Goal: Information Seeking & Learning: Check status

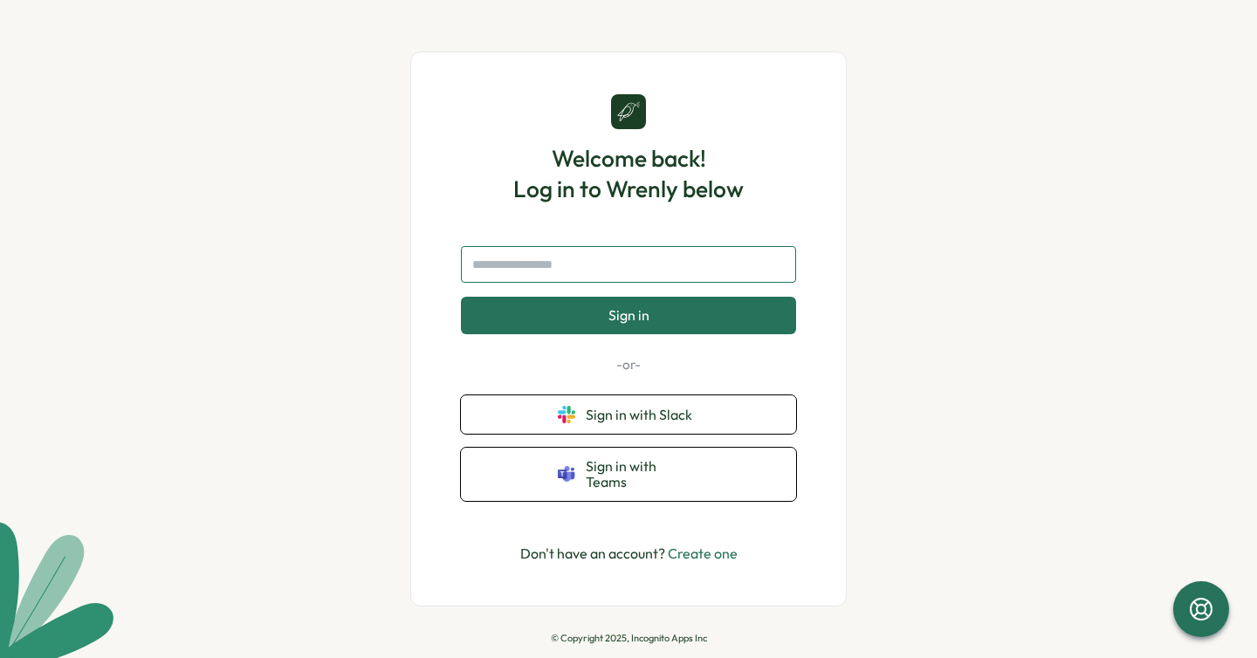
click at [630, 272] on input "text" at bounding box center [628, 264] width 335 height 37
click at [738, 271] on input "text" at bounding box center [628, 264] width 335 height 37
click at [795, 271] on input "text" at bounding box center [628, 264] width 335 height 37
click at [772, 271] on input "text" at bounding box center [628, 264] width 335 height 37
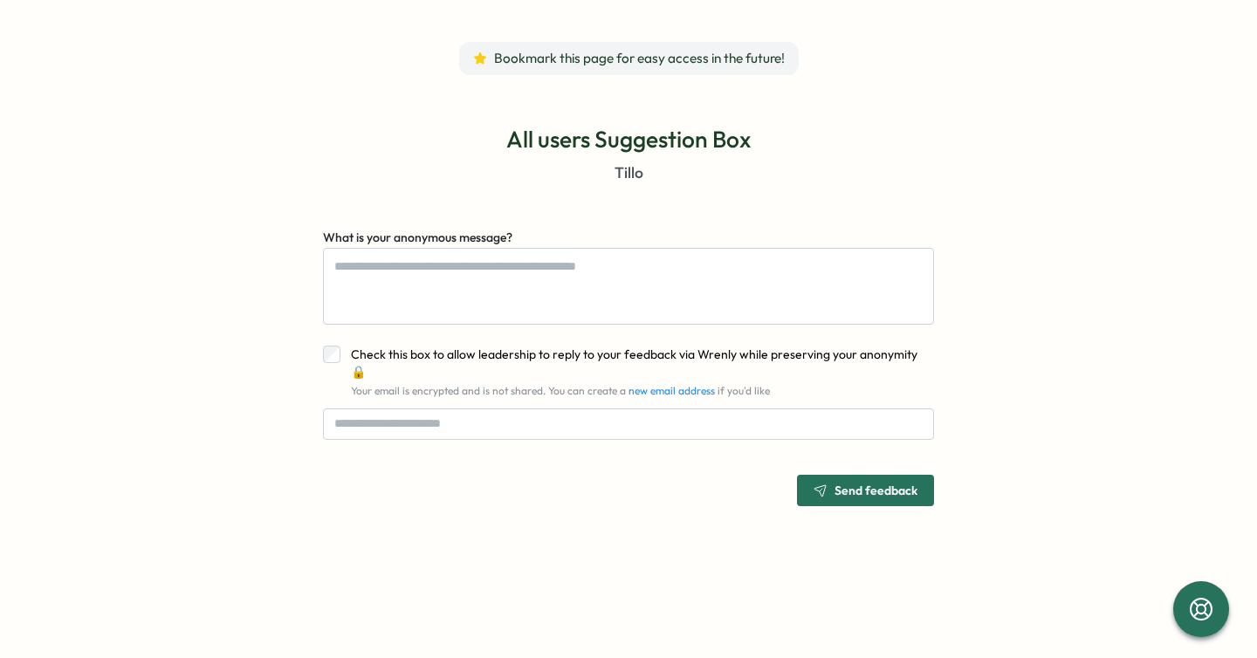
type textarea "*"
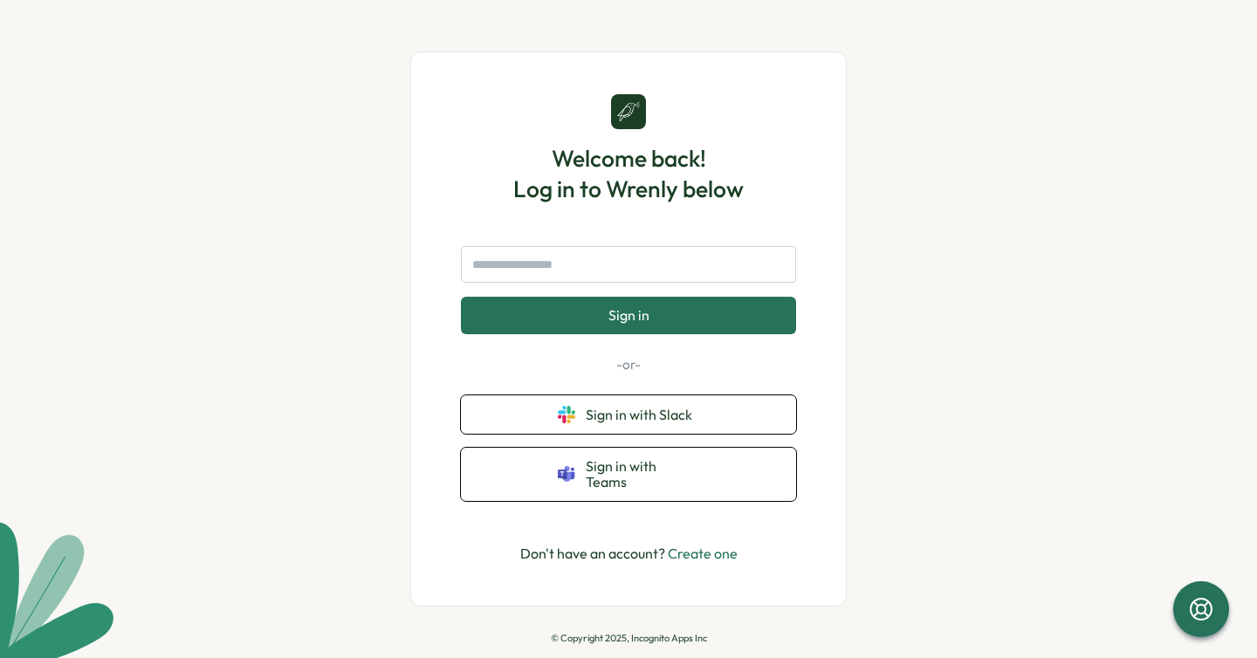
click at [730, 154] on h1 "Welcome back! Log in to Wrenly below" at bounding box center [628, 173] width 230 height 61
click at [686, 270] on input "text" at bounding box center [628, 264] width 335 height 37
type input "**********"
click at [461, 297] on button "Sign in" at bounding box center [628, 315] width 335 height 37
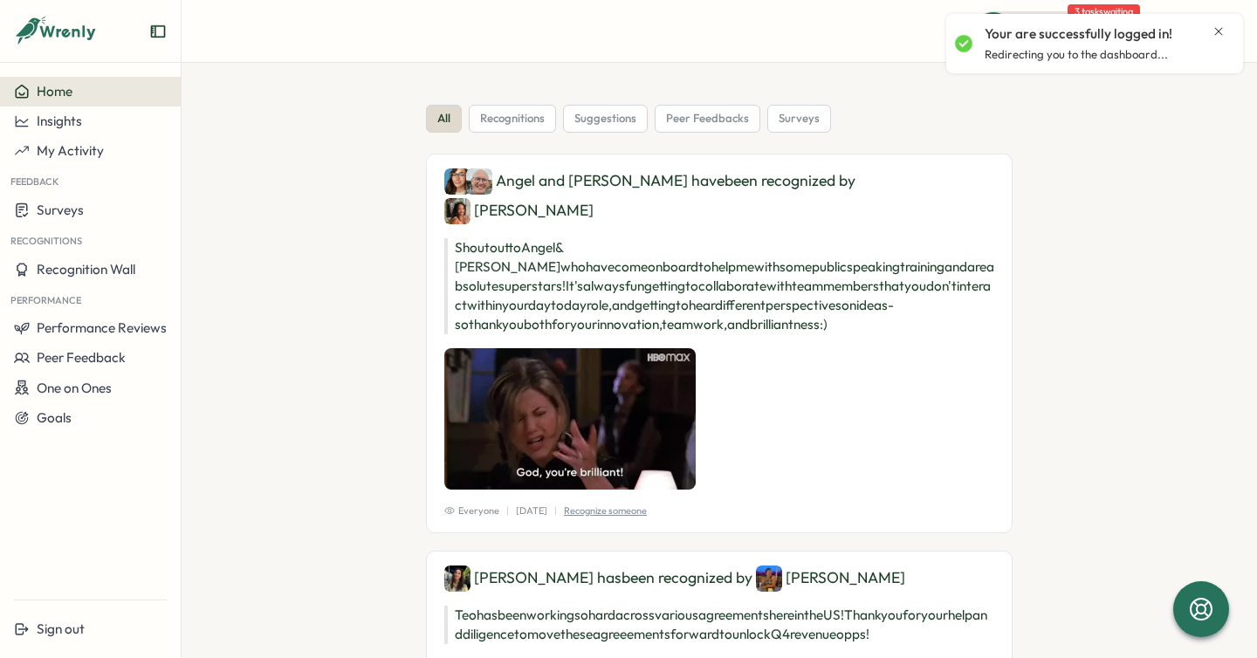
click at [1219, 36] on icon "Close notification" at bounding box center [1219, 31] width 14 height 14
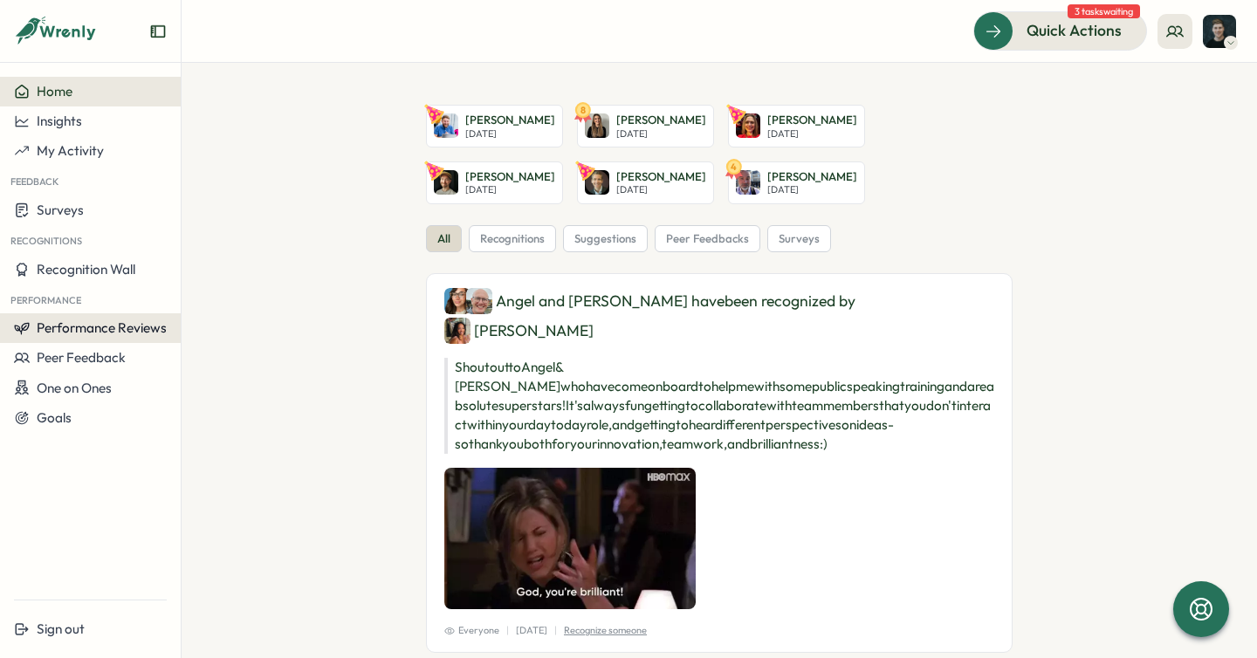
click at [123, 327] on span "Performance Reviews" at bounding box center [102, 327] width 130 height 17
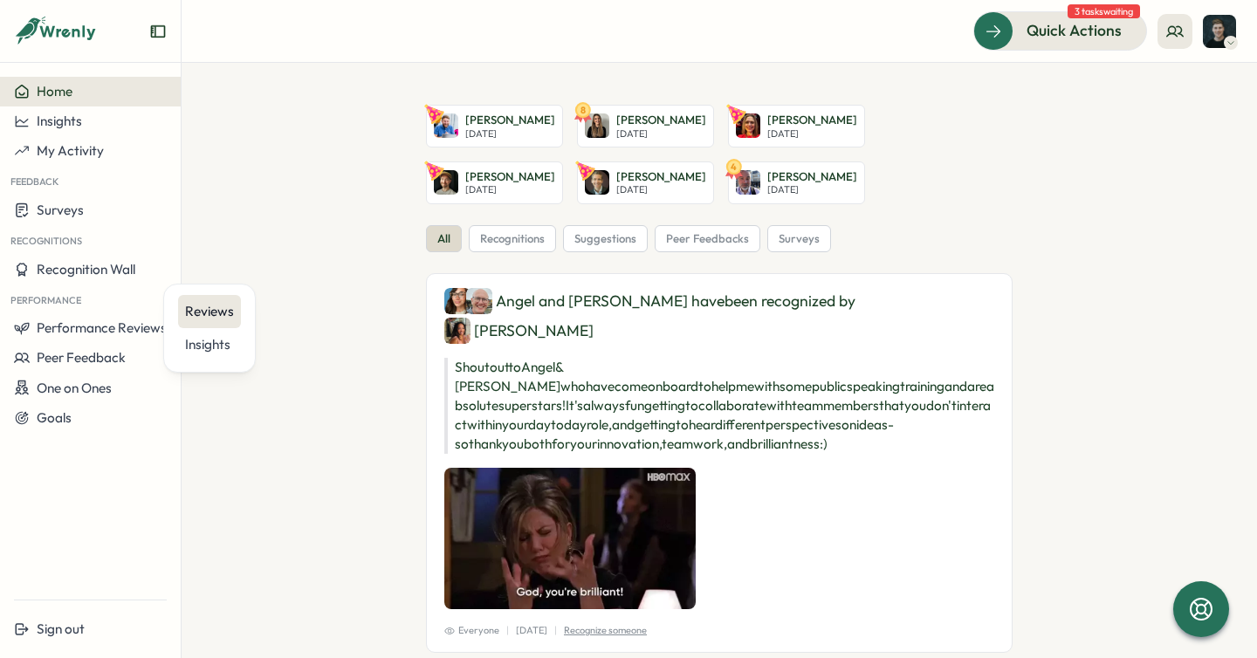
click at [201, 302] on div "Reviews" at bounding box center [209, 311] width 49 height 19
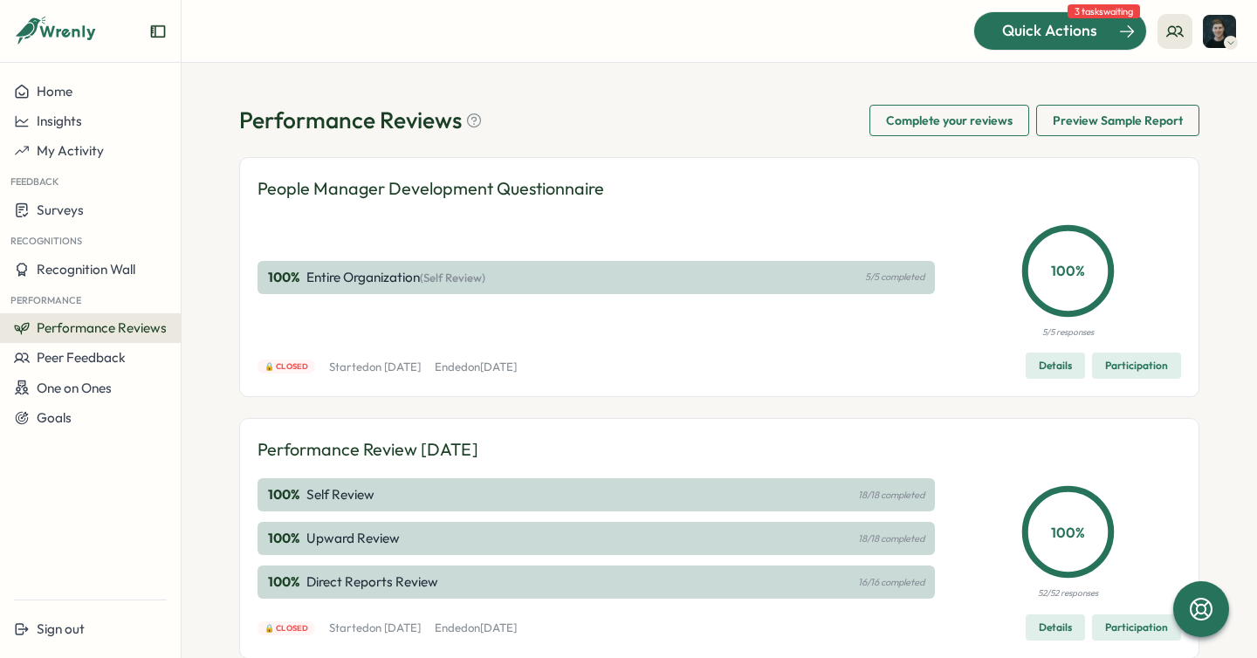
click at [1006, 31] on span "Quick Actions" at bounding box center [1049, 30] width 95 height 23
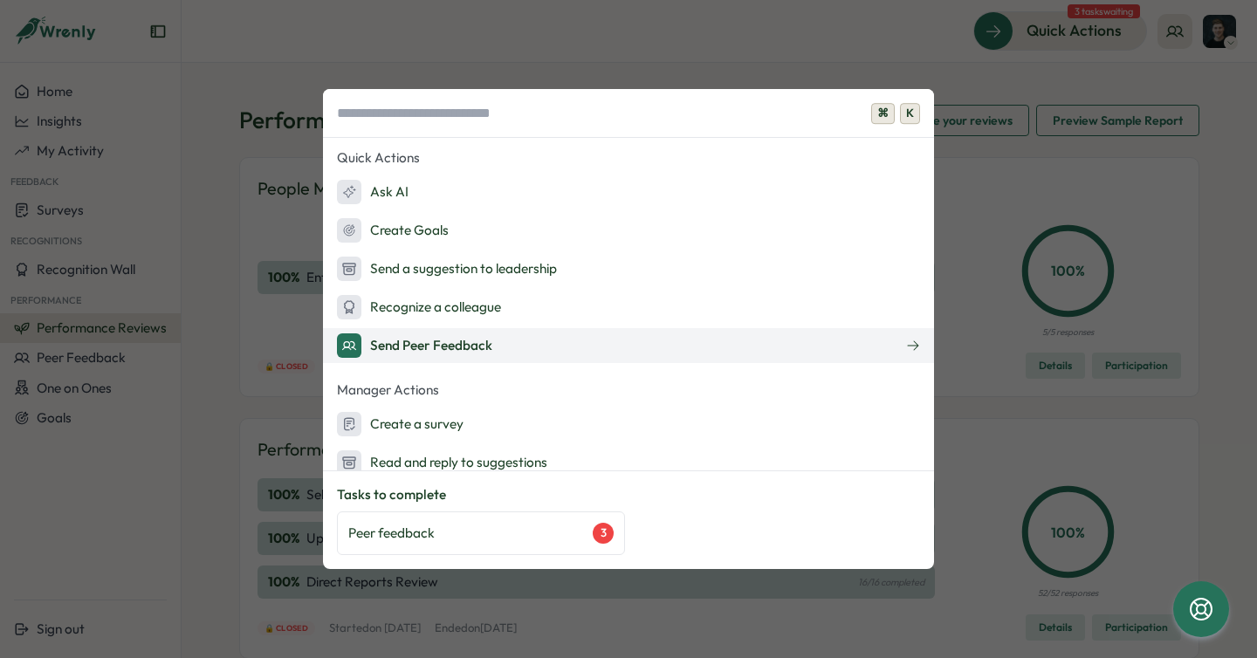
scroll to position [210, 0]
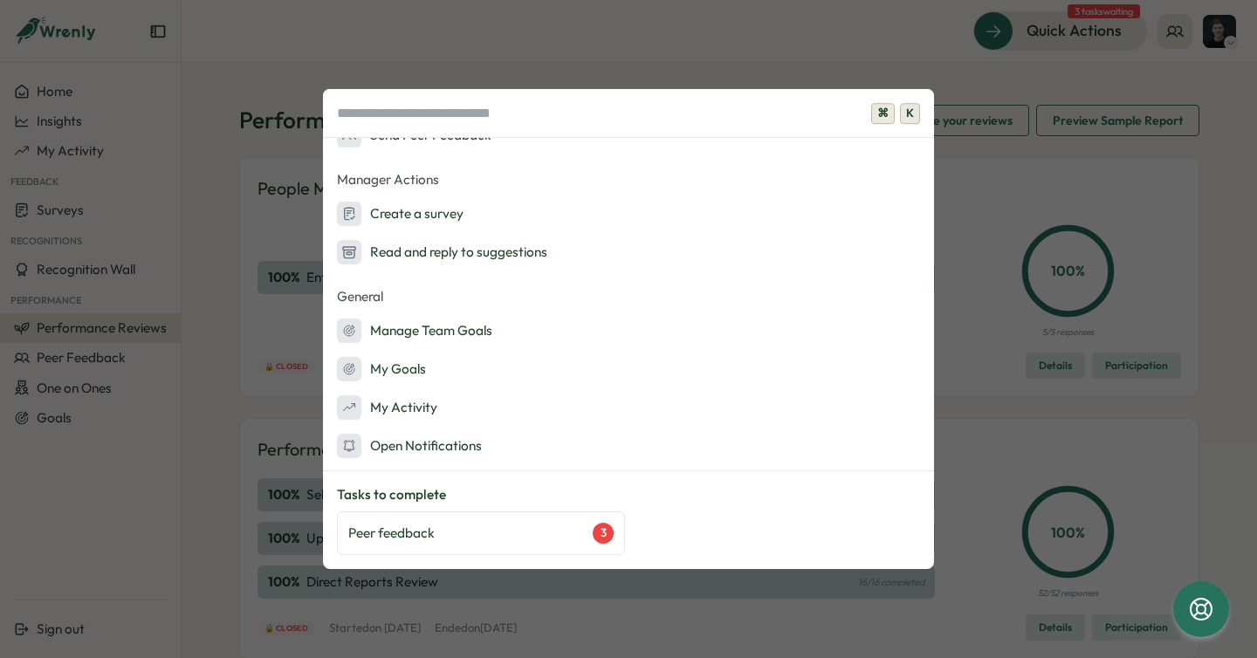
click at [722, 52] on div "⌘ K Quick Actions Ask AI Create Goals Send a suggestion to leadership Recognize…" at bounding box center [628, 329] width 1257 height 658
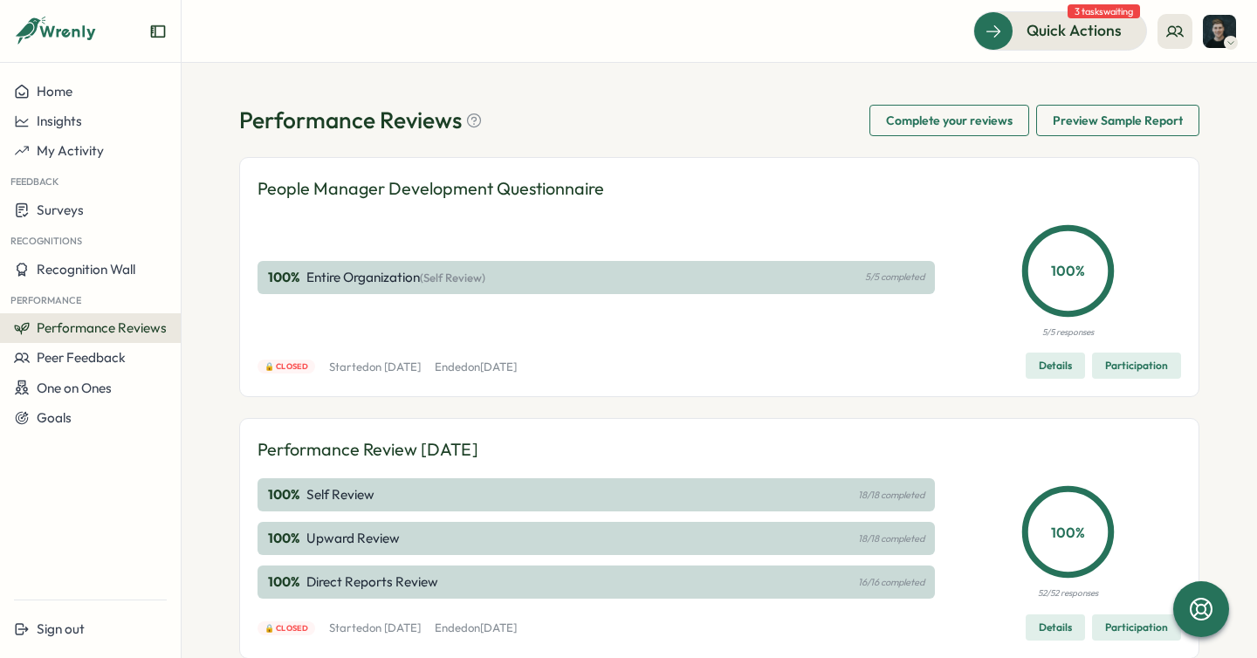
click at [103, 331] on span "Performance Reviews" at bounding box center [102, 327] width 130 height 17
click at [187, 339] on div "Insights" at bounding box center [209, 344] width 49 height 19
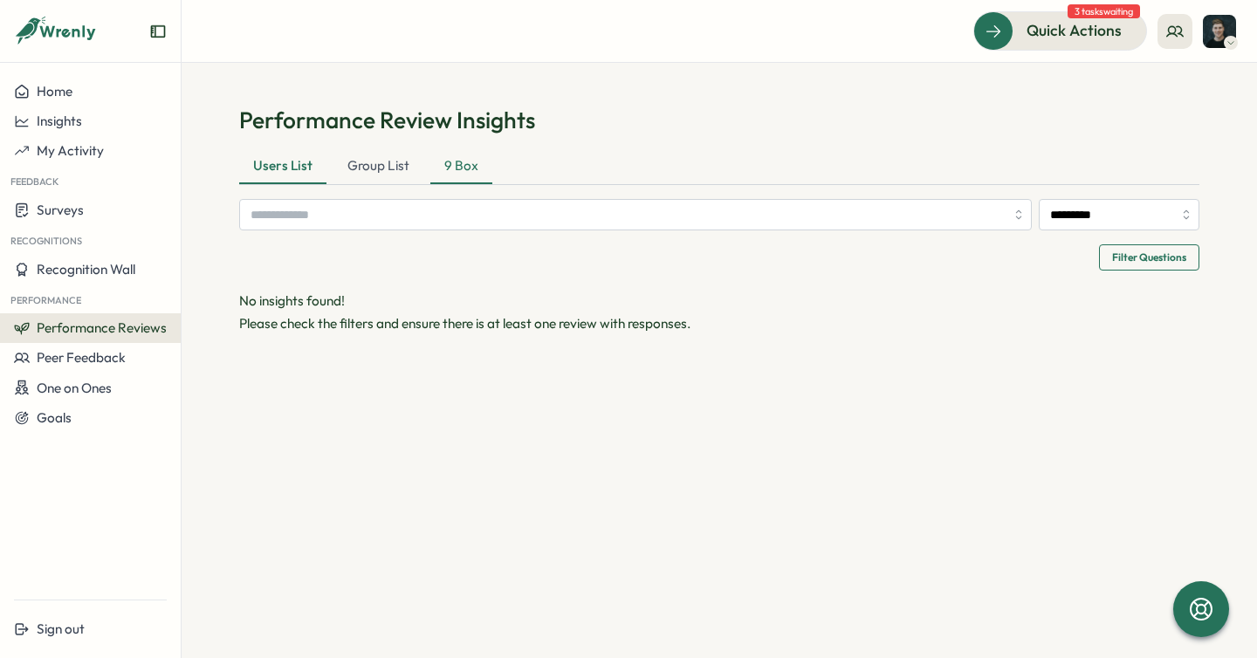
click at [468, 160] on div "9 Box" at bounding box center [461, 166] width 62 height 35
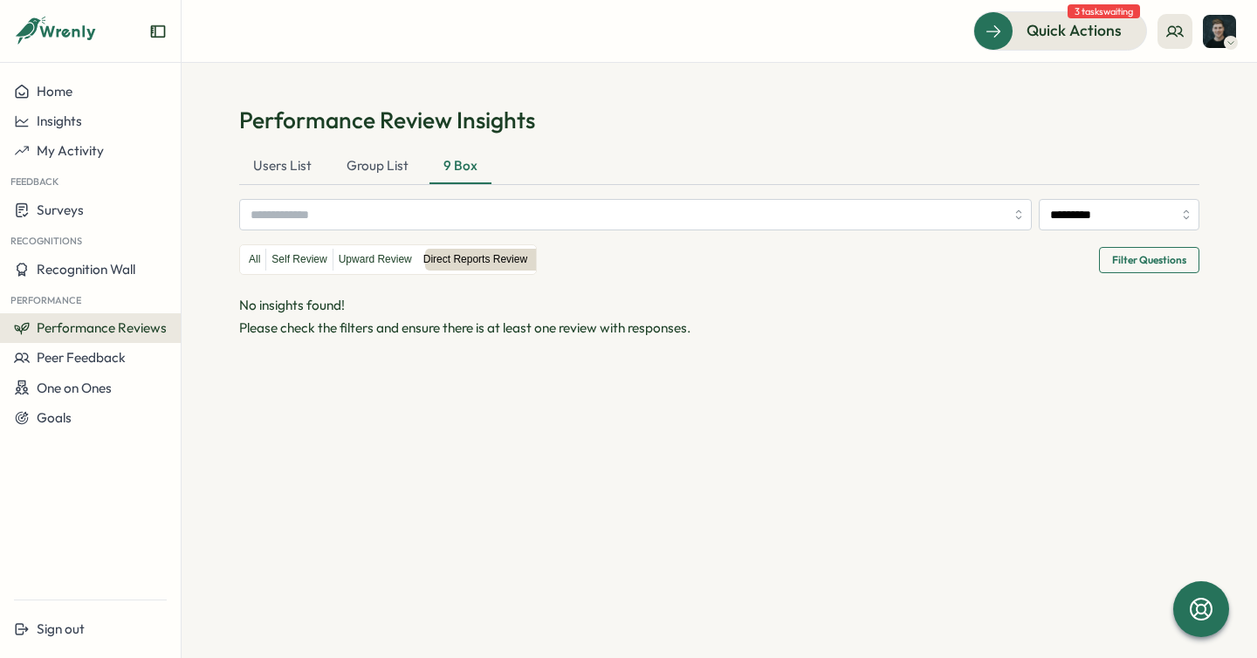
click at [141, 321] on span "Performance Reviews" at bounding box center [102, 327] width 130 height 17
click at [220, 299] on div "Reviews" at bounding box center [209, 311] width 63 height 33
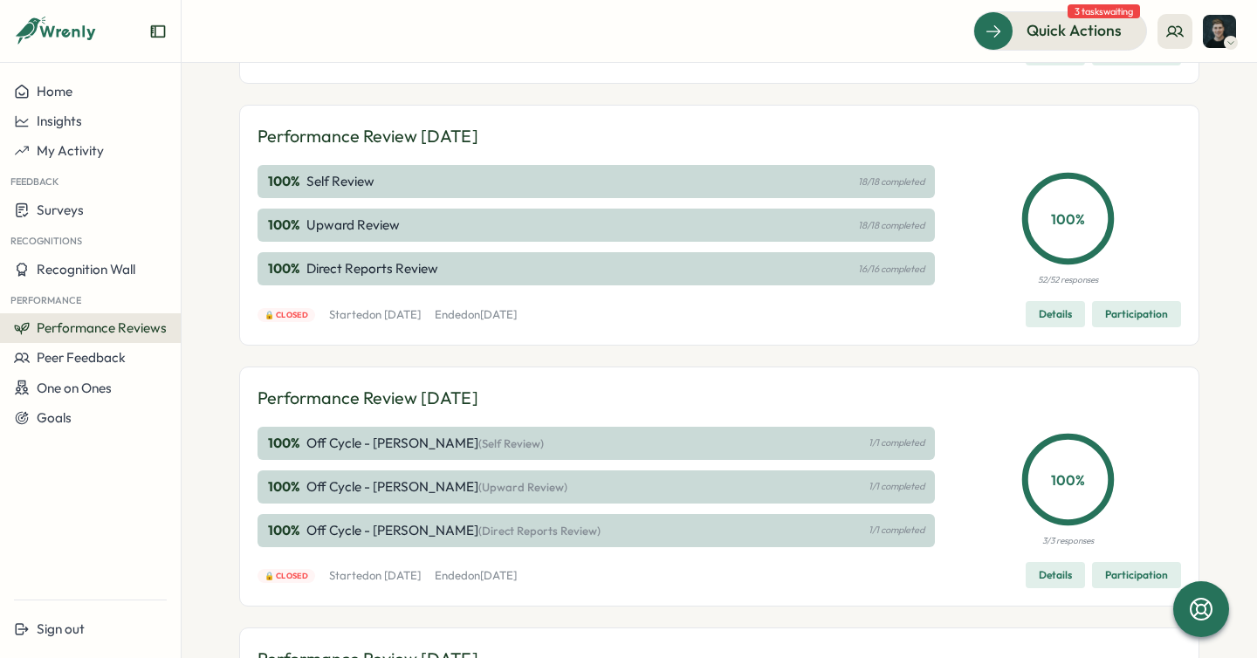
scroll to position [380, 0]
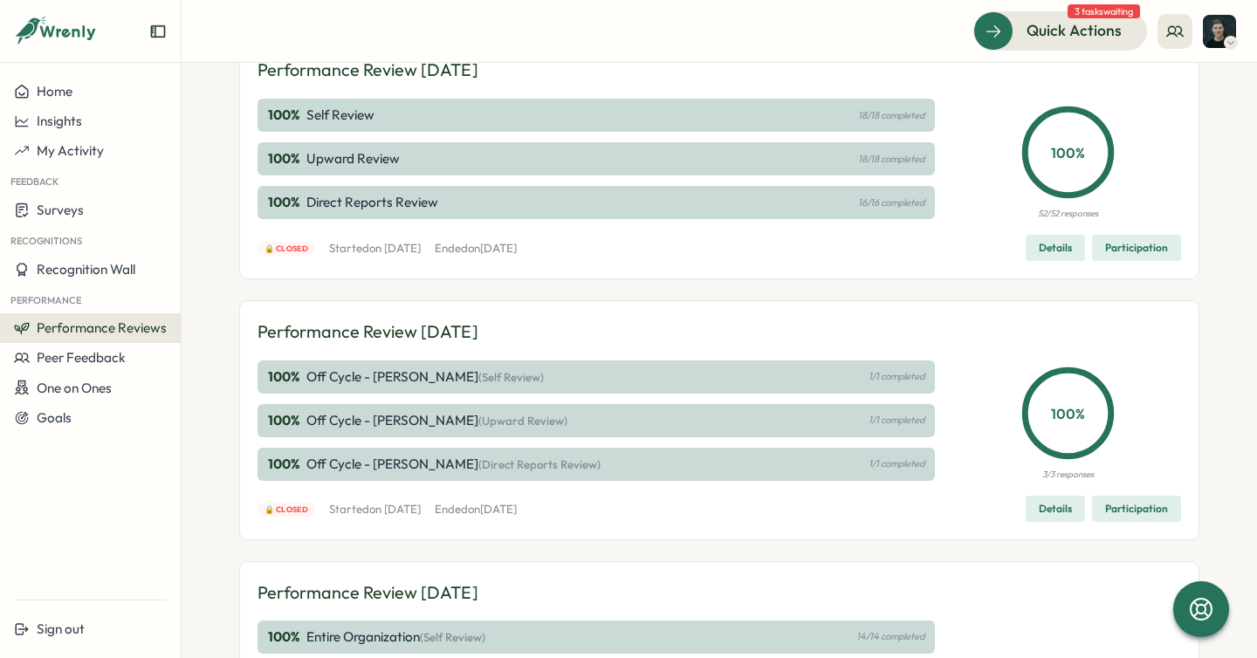
click at [1058, 247] on span "Details" at bounding box center [1055, 248] width 33 height 24
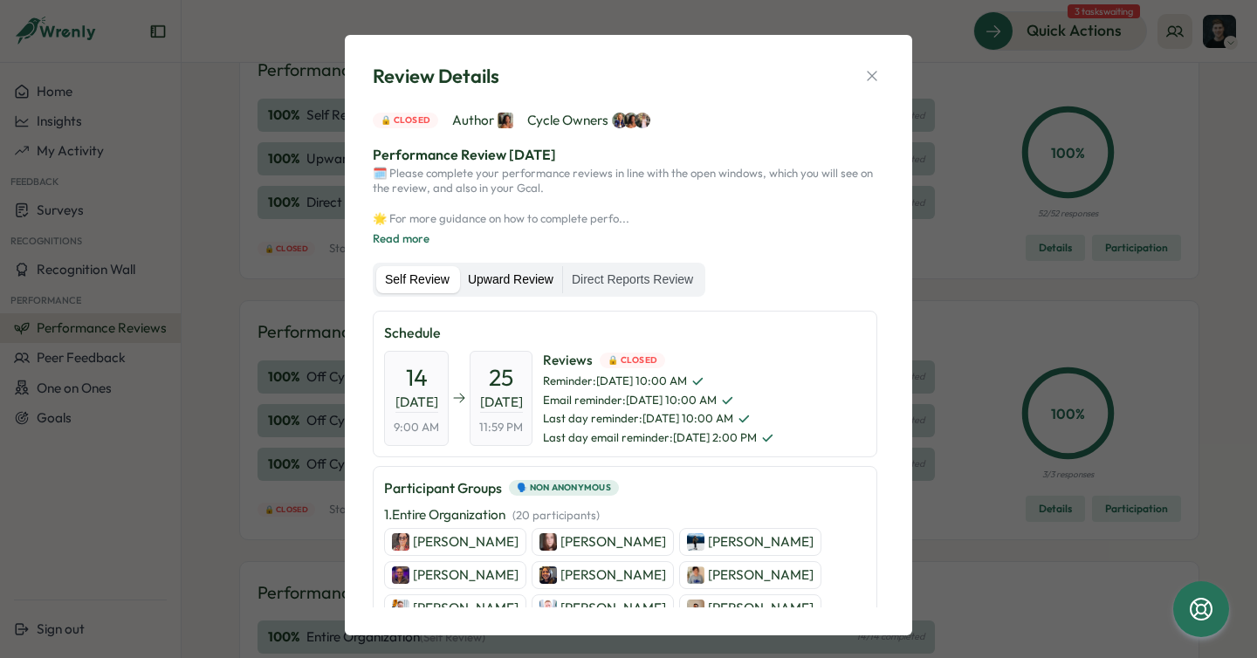
click at [521, 280] on label "Upward Review" at bounding box center [510, 280] width 103 height 28
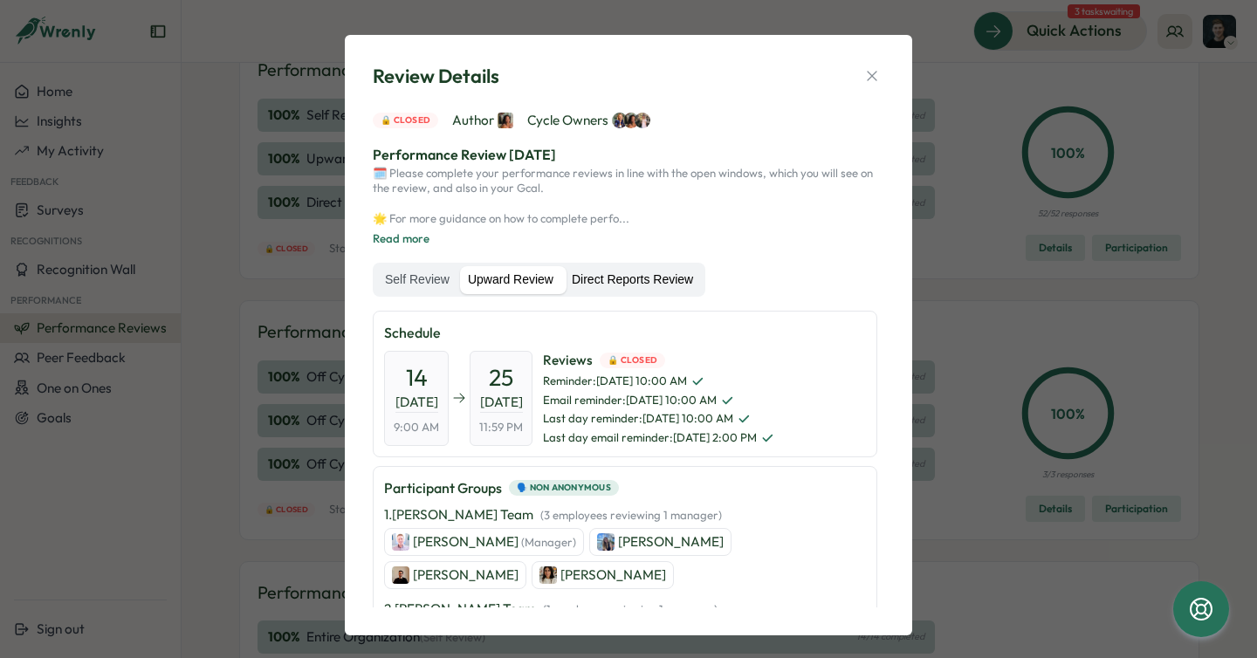
click at [641, 275] on label "Direct Reports Review" at bounding box center [632, 280] width 139 height 28
click at [863, 73] on icon "button" at bounding box center [871, 75] width 17 height 17
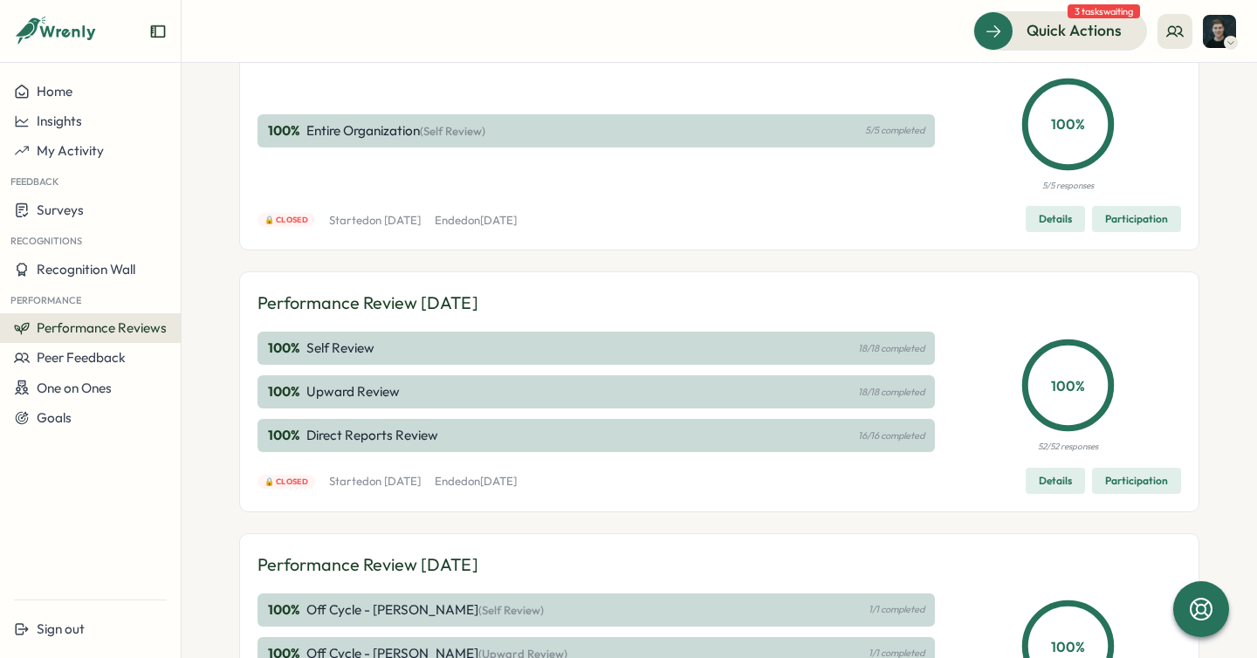
scroll to position [0, 0]
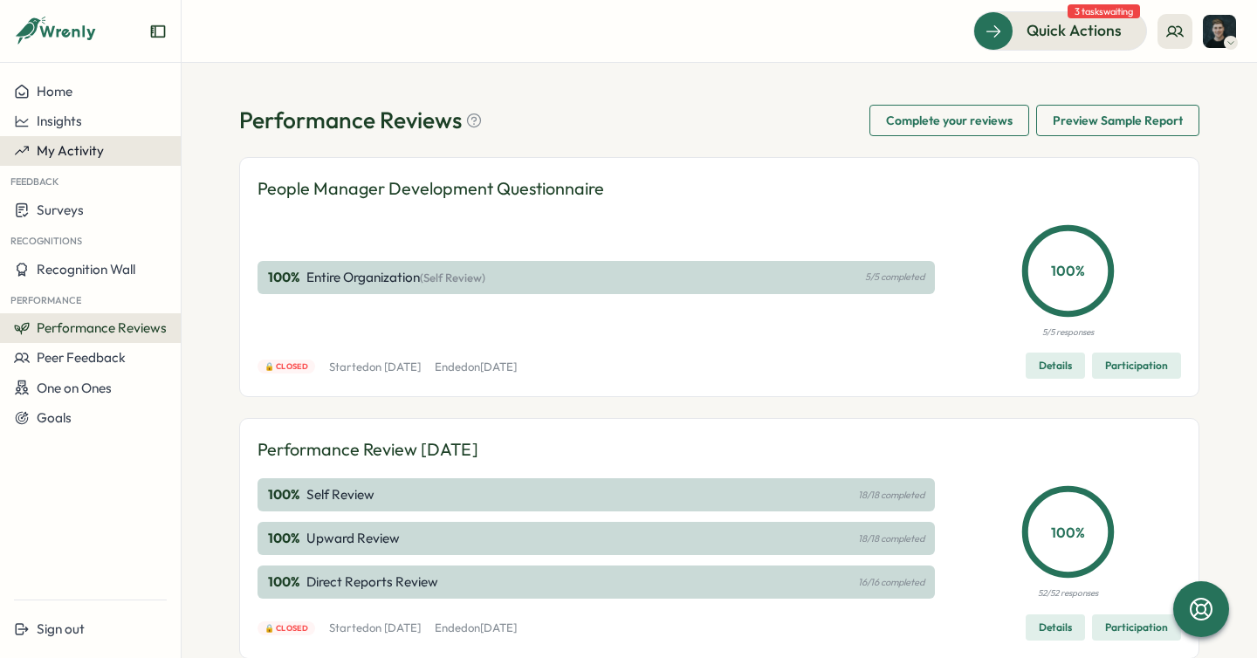
click at [65, 151] on span "My Activity" at bounding box center [70, 150] width 67 height 17
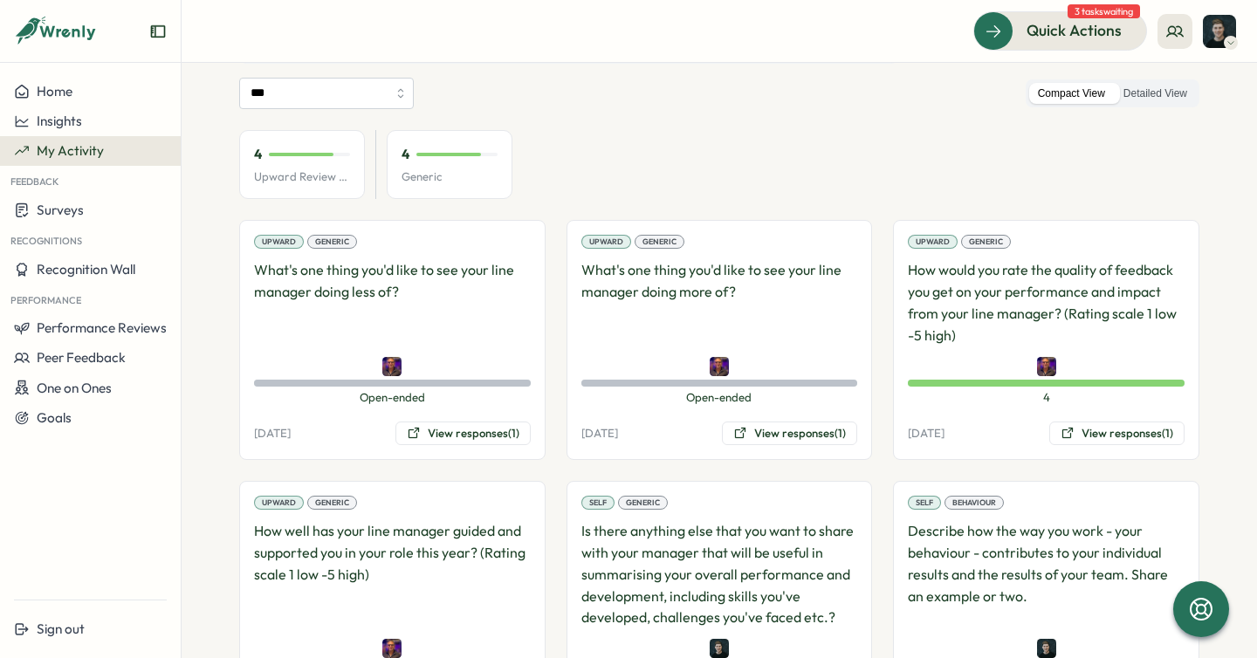
scroll to position [152, 0]
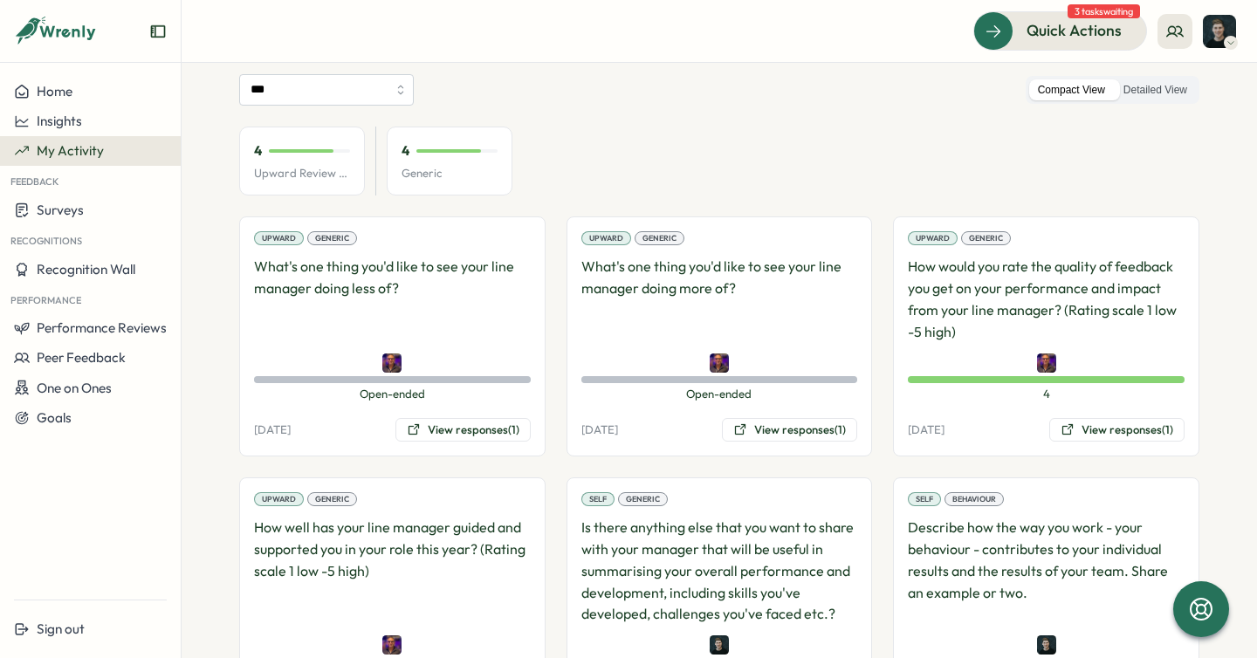
click at [726, 128] on div "4 Upward Review Avg 4 Generic" at bounding box center [719, 162] width 960 height 70
click at [438, 422] on button "View responses (1)" at bounding box center [462, 430] width 135 height 24
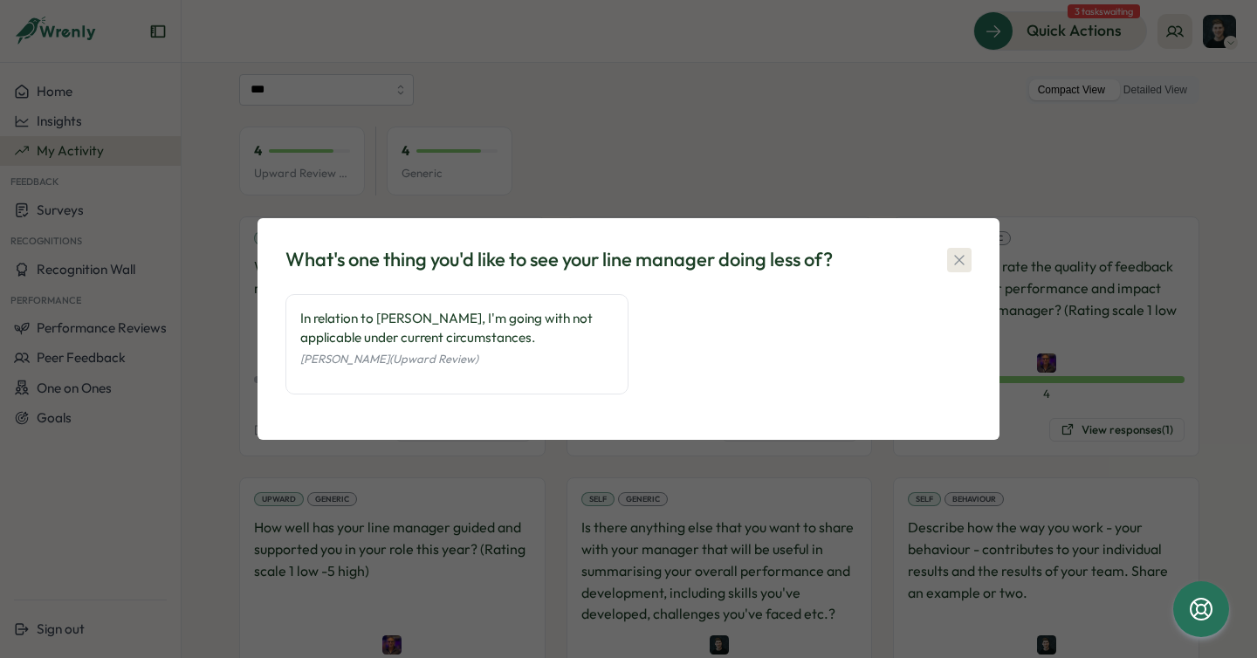
click at [959, 262] on icon "button" at bounding box center [959, 259] width 17 height 17
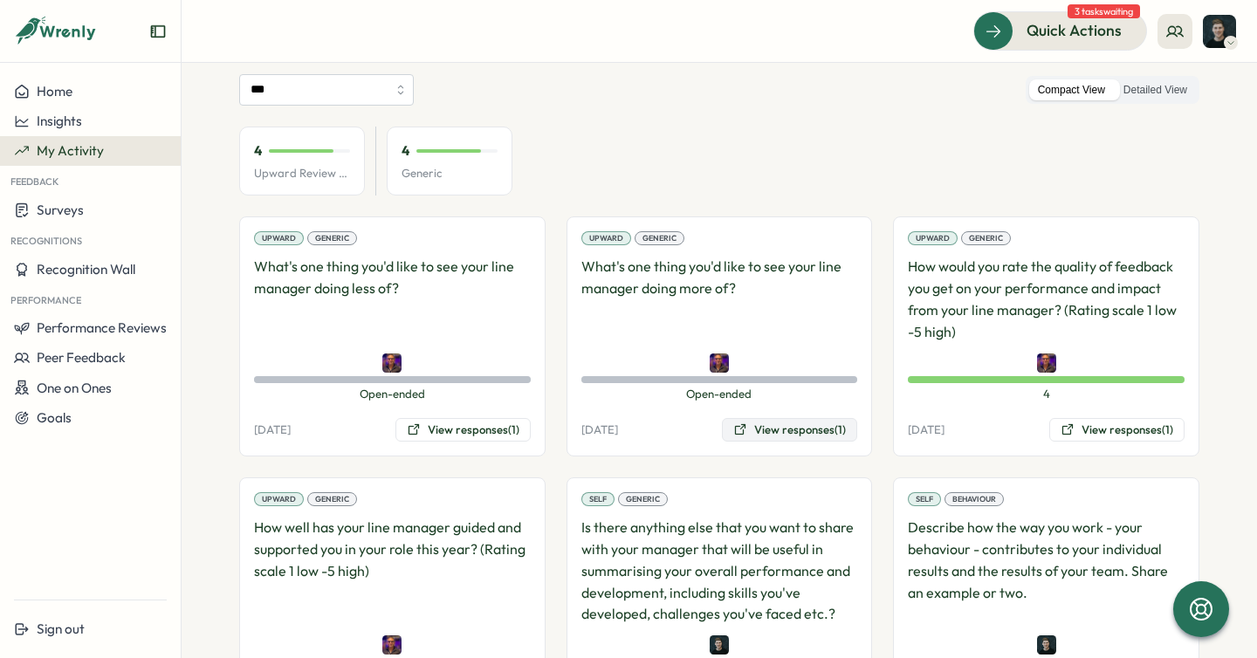
click at [753, 430] on button "View responses (1)" at bounding box center [789, 430] width 135 height 24
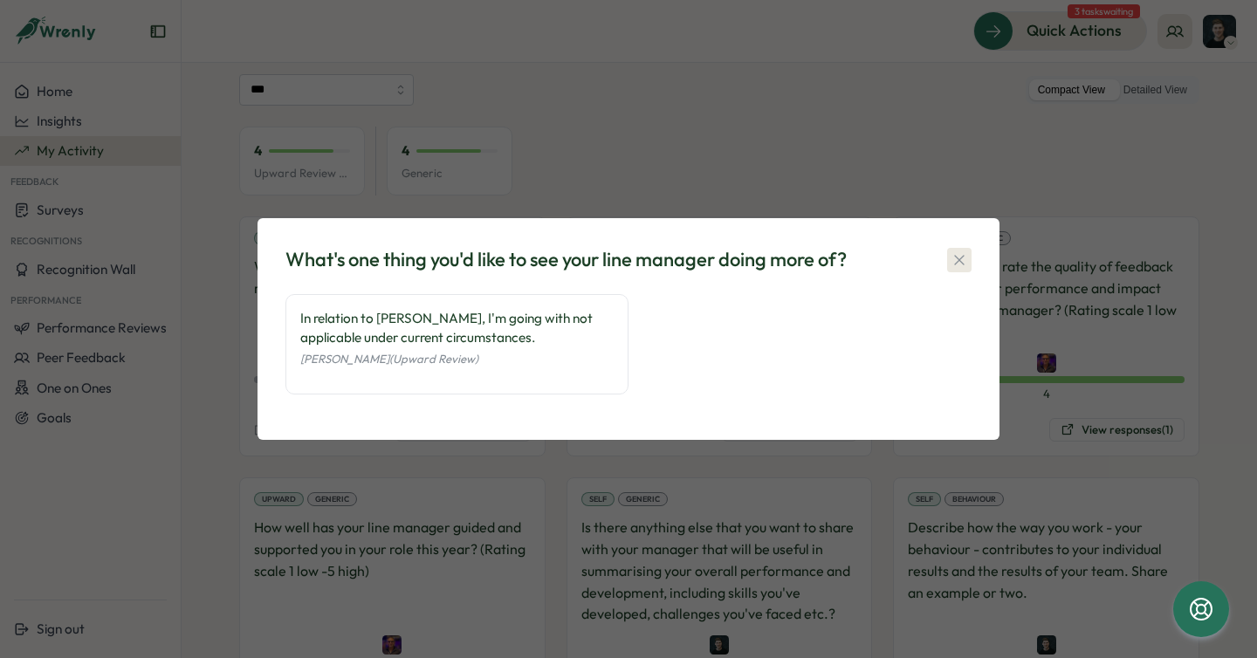
click at [965, 250] on button "button" at bounding box center [959, 260] width 24 height 24
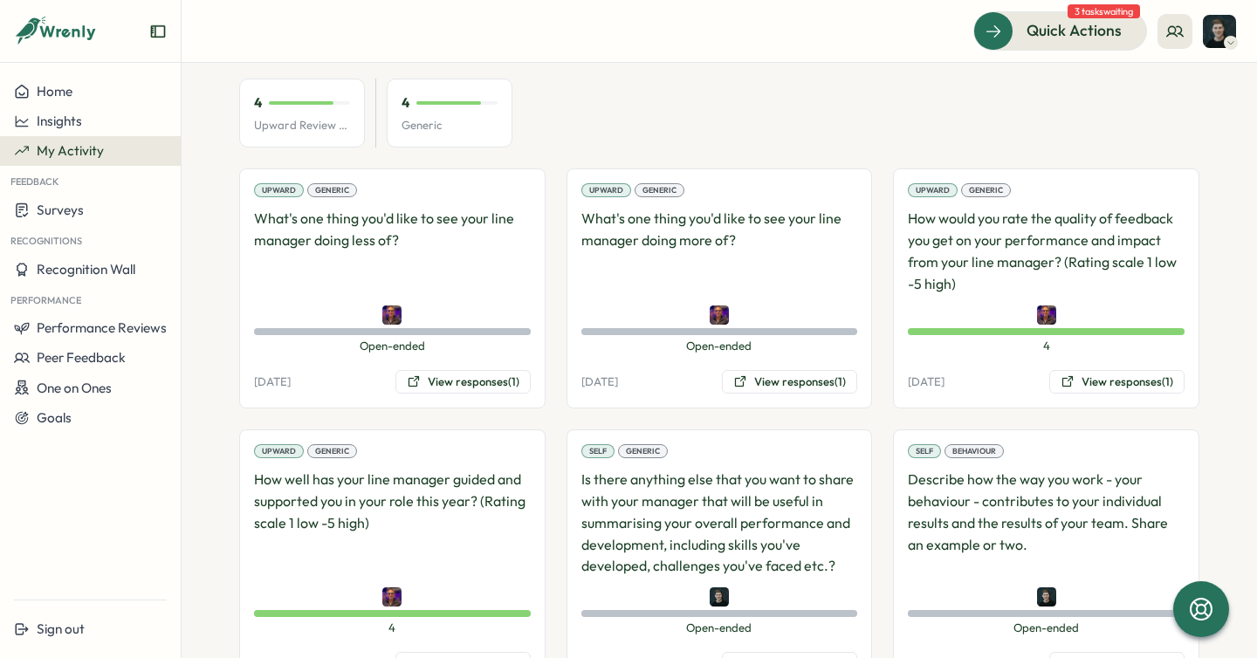
scroll to position [205, 0]
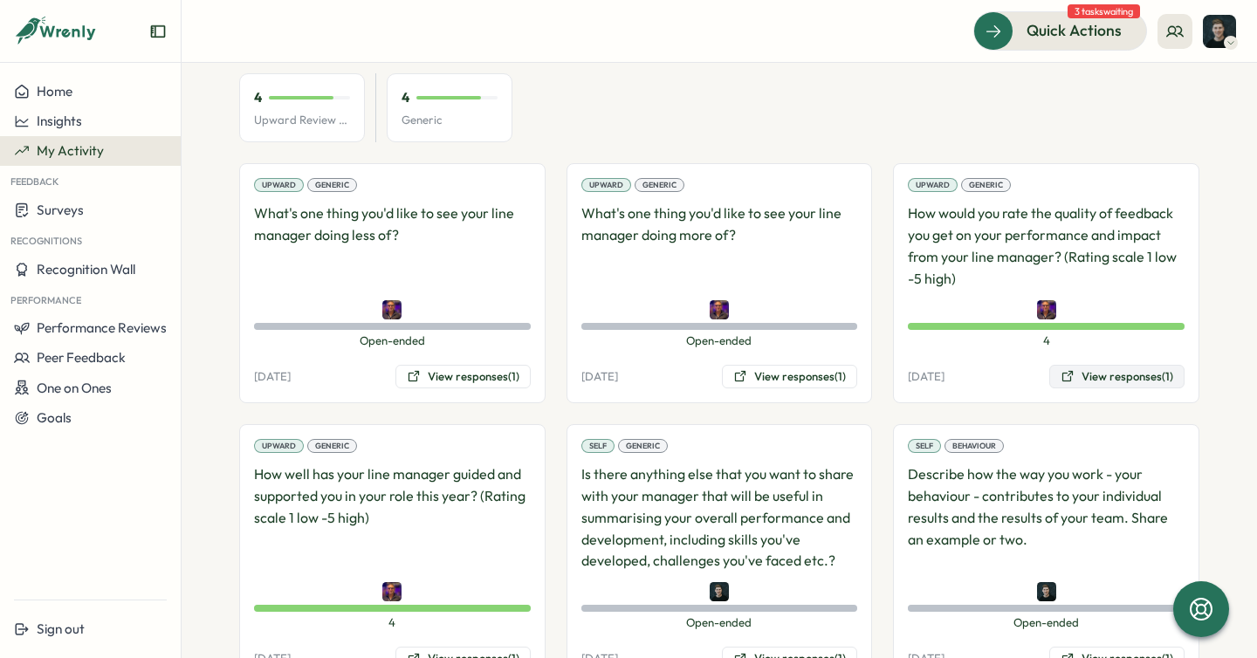
click at [1115, 377] on button "View responses (1)" at bounding box center [1116, 377] width 135 height 24
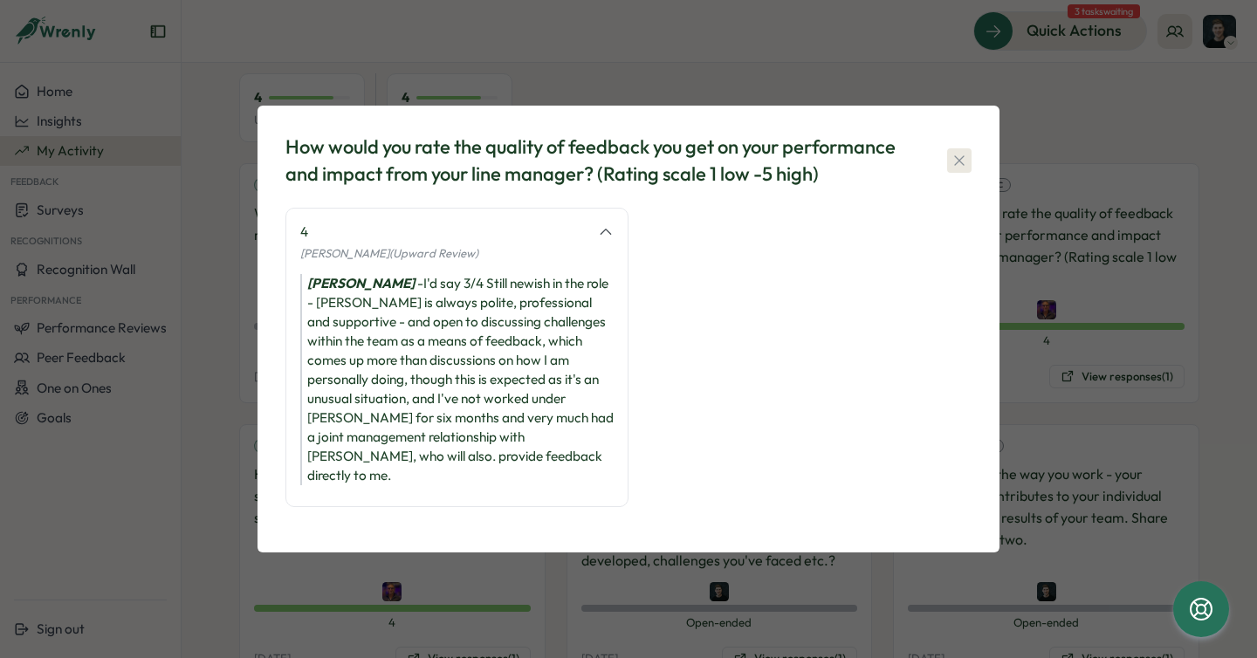
click at [965, 173] on button "button" at bounding box center [959, 160] width 24 height 24
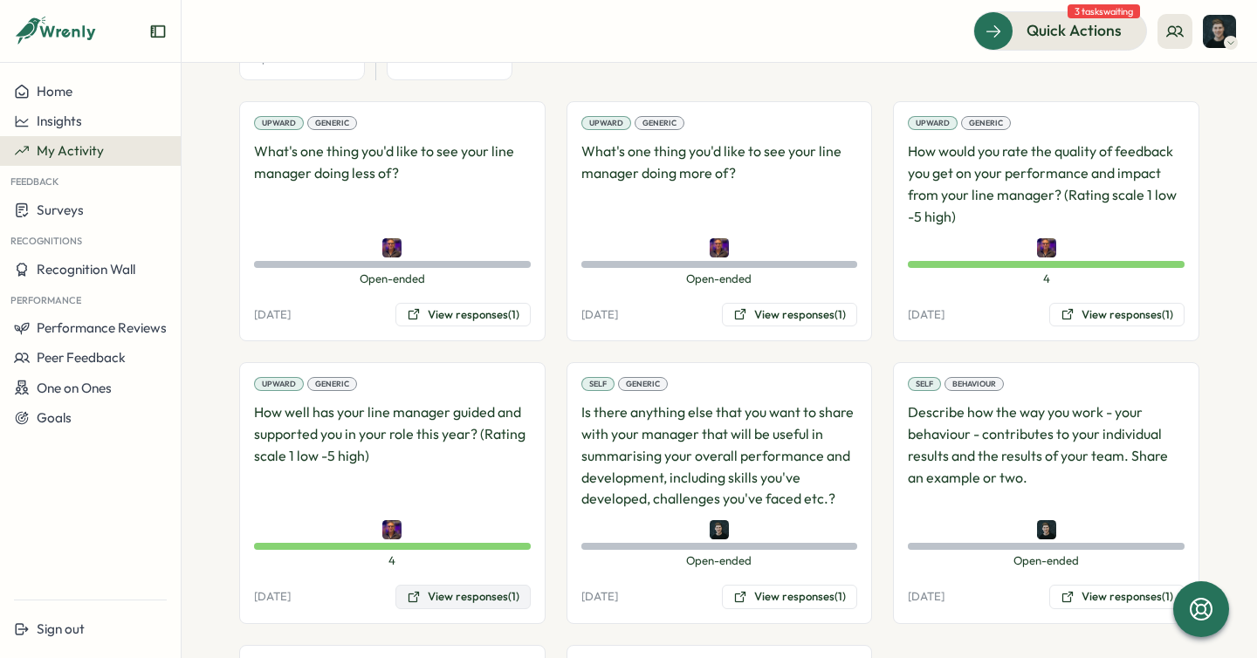
scroll to position [268, 0]
click at [439, 600] on button "View responses (1)" at bounding box center [462, 596] width 135 height 24
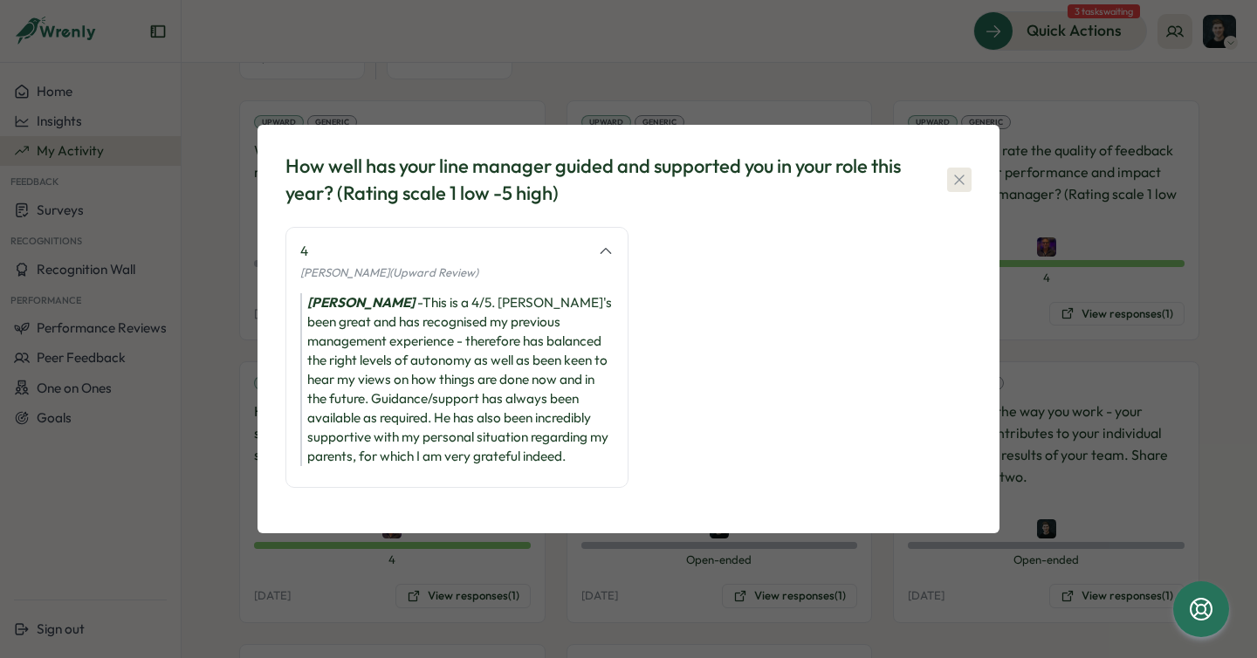
click at [955, 182] on icon "button" at bounding box center [959, 180] width 10 height 10
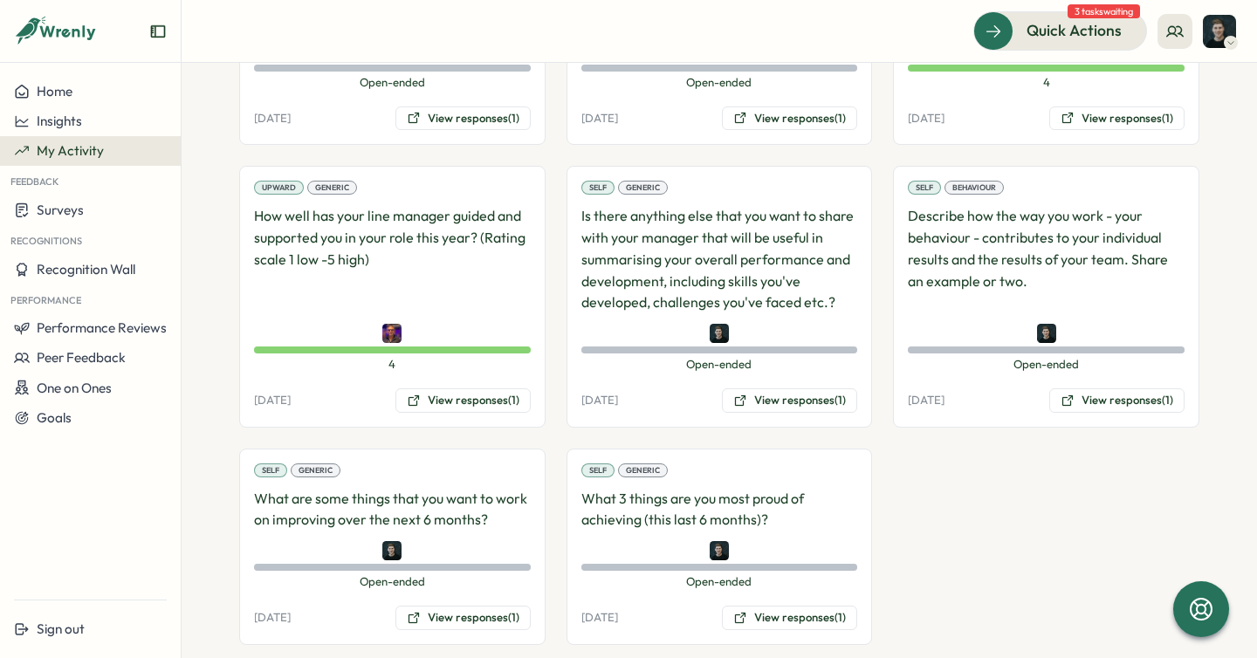
scroll to position [475, 0]
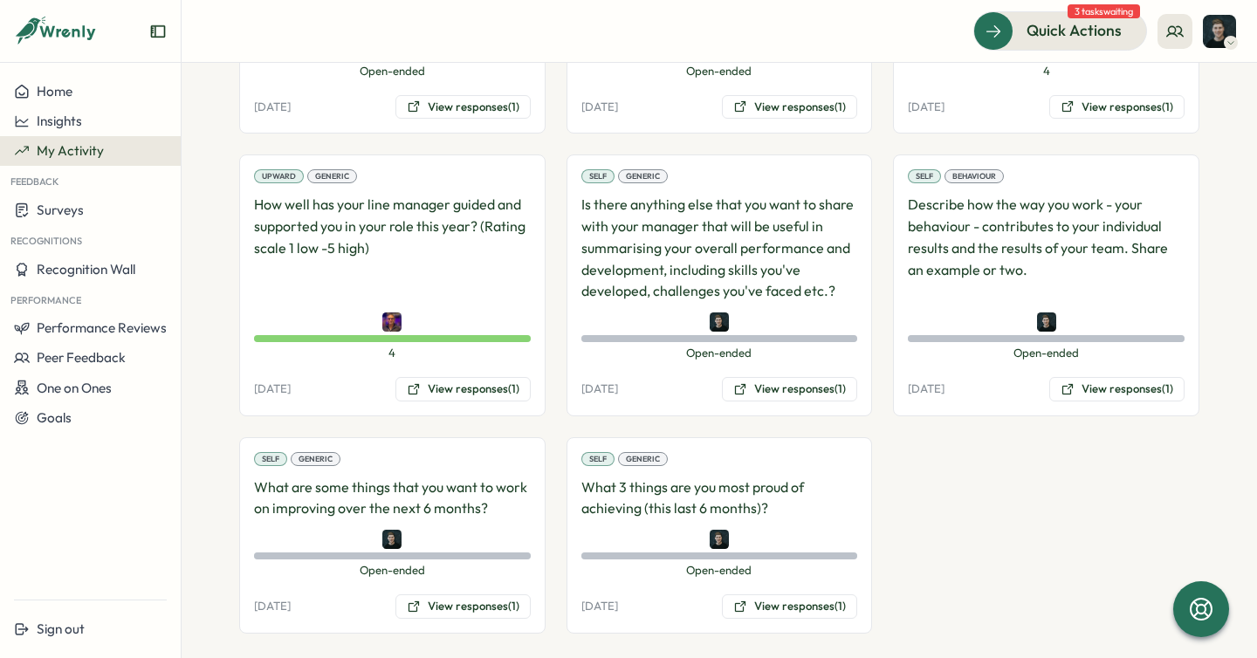
click at [876, 134] on div "Upward Generic What's one thing you'd like to see your line manager doing less …" at bounding box center [719, 263] width 960 height 739
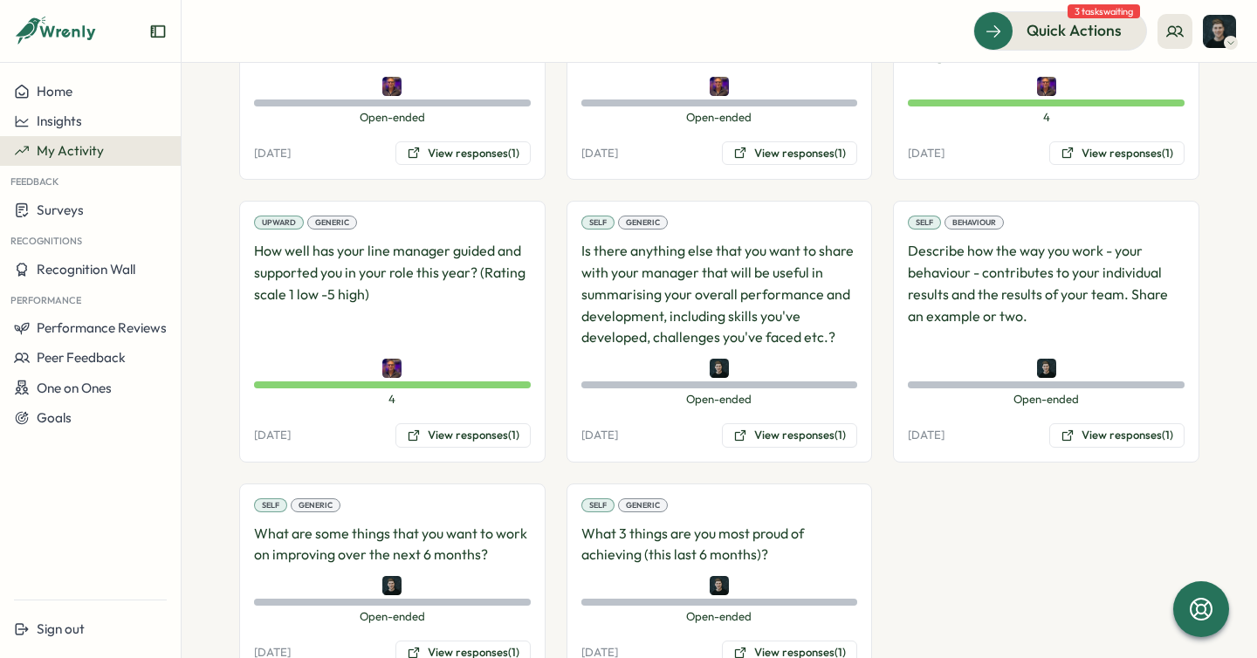
scroll to position [426, 0]
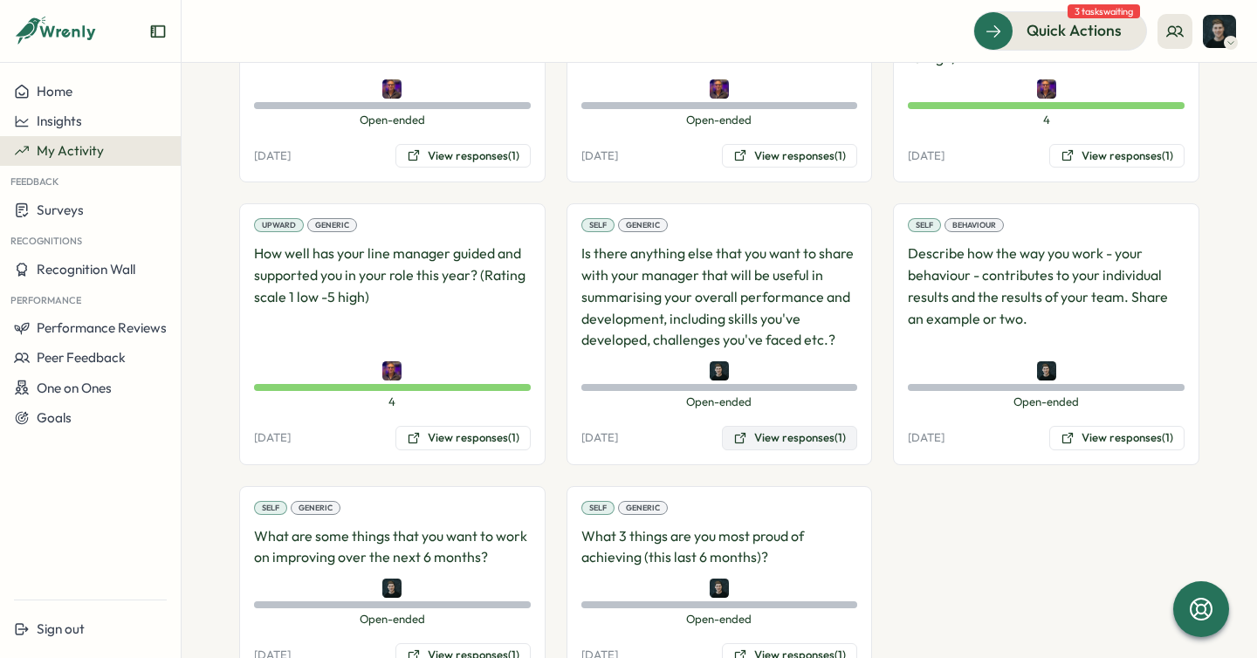
click at [767, 436] on button "View responses (1)" at bounding box center [789, 438] width 135 height 24
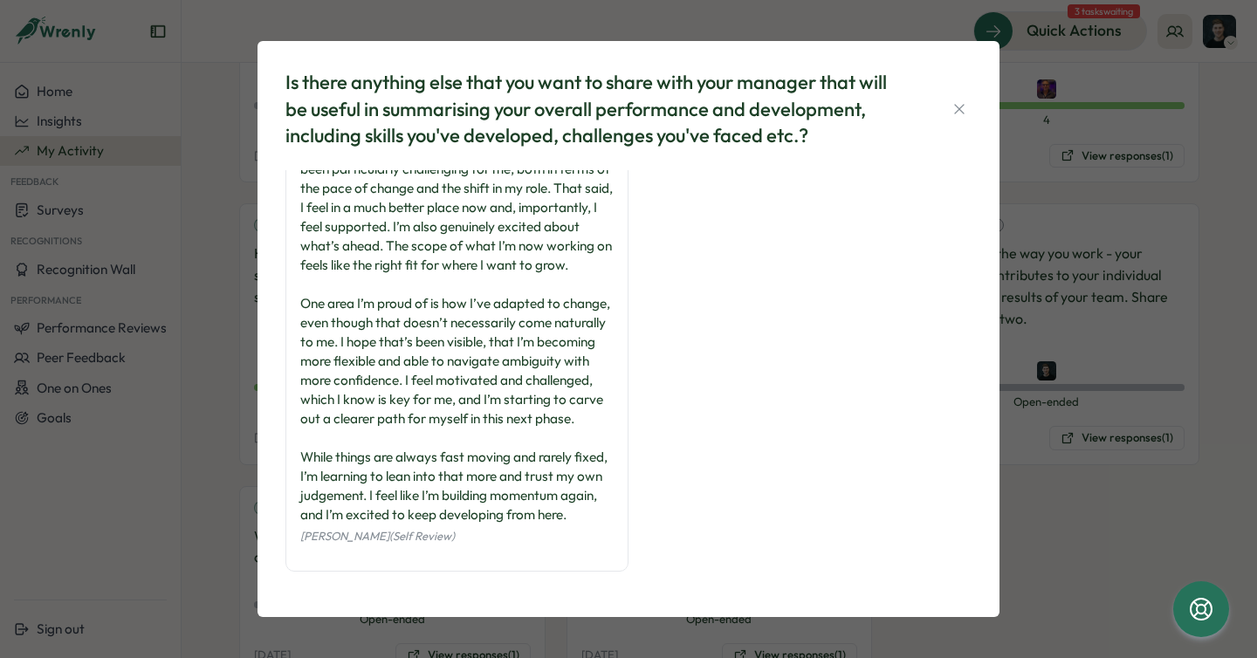
scroll to position [0, 0]
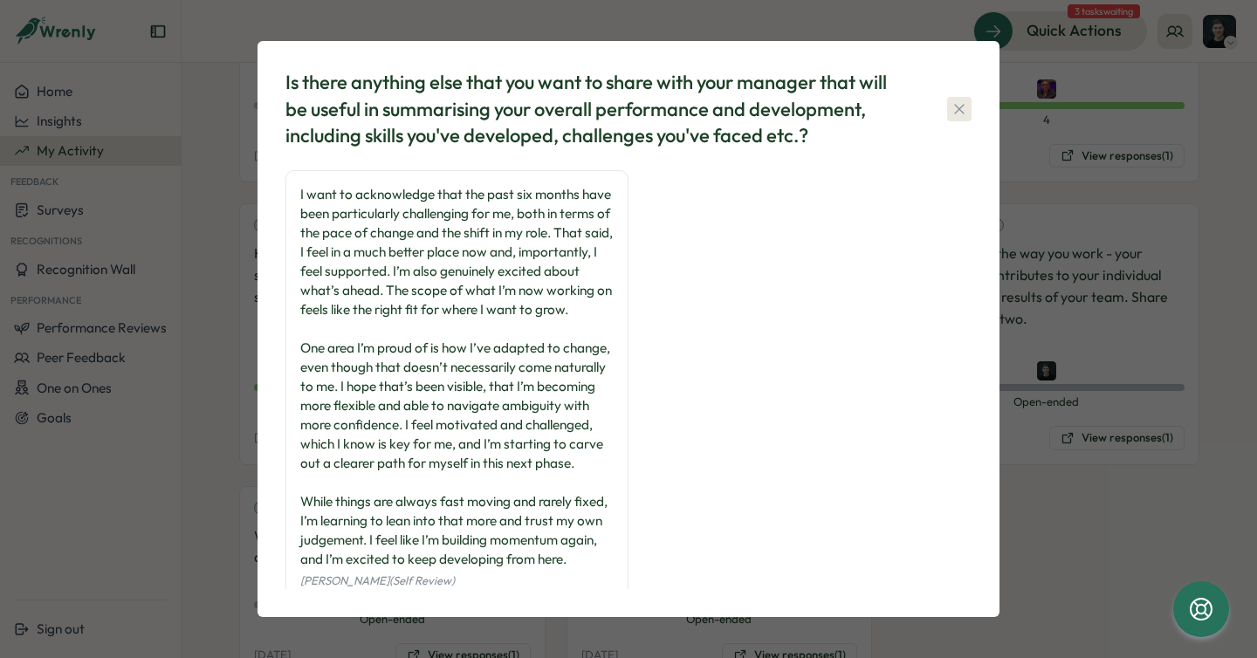
click at [963, 105] on icon "button" at bounding box center [959, 109] width 10 height 10
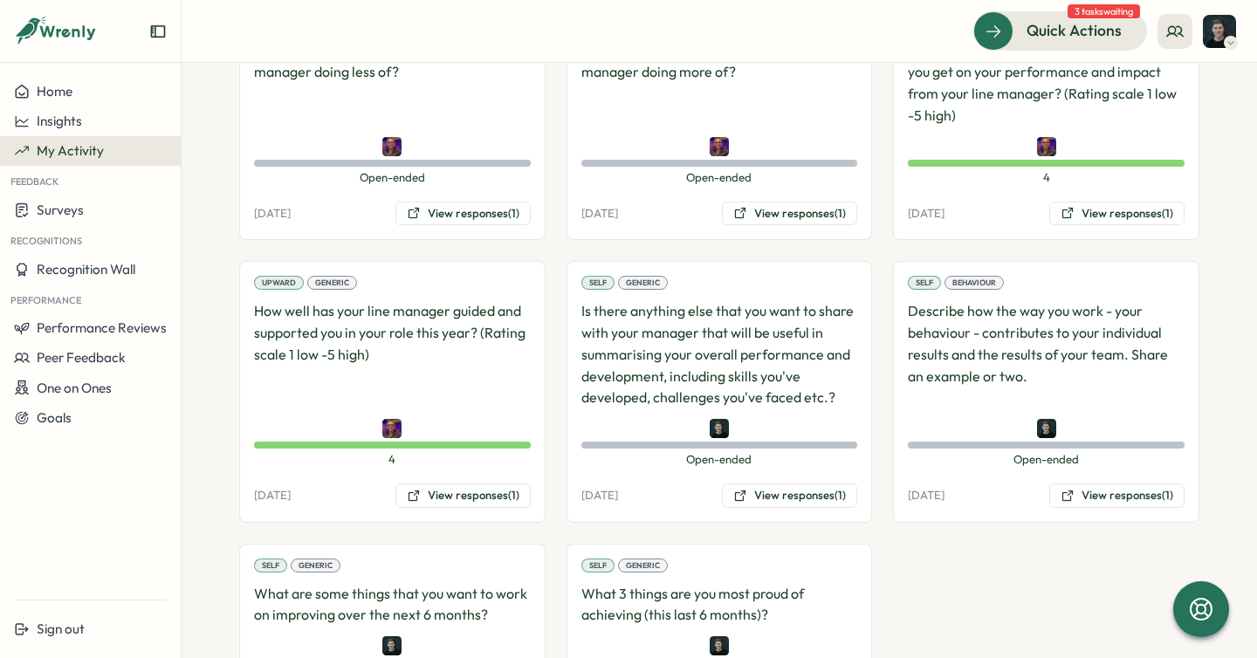
scroll to position [492, 0]
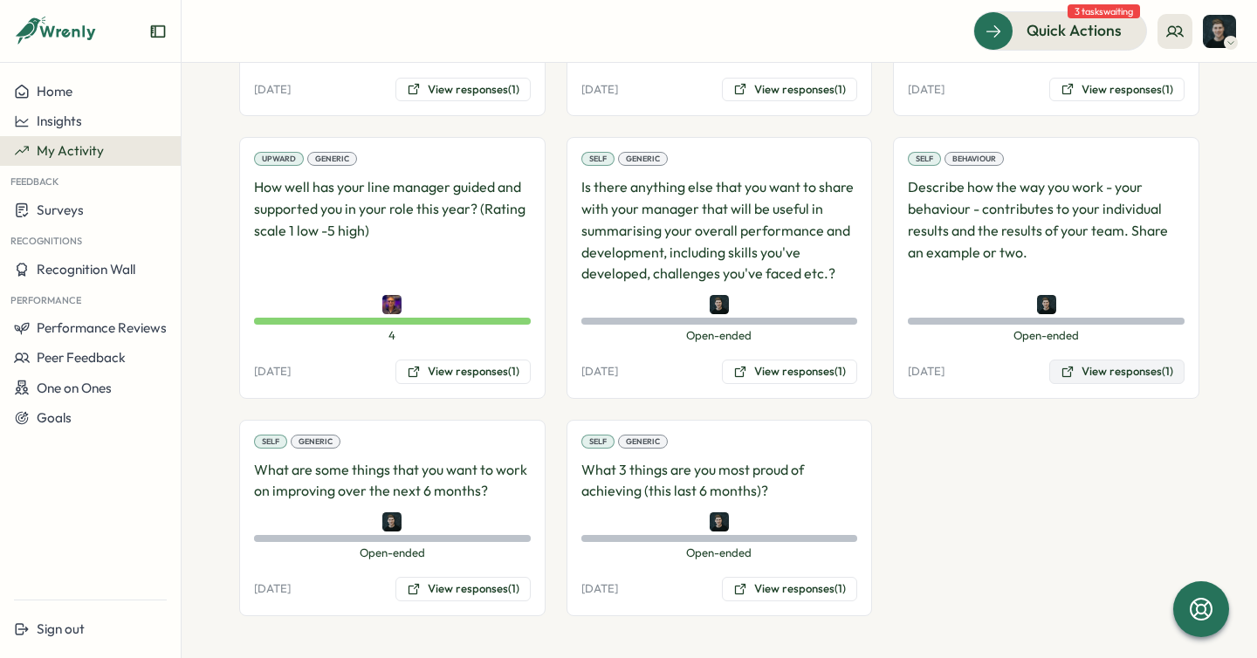
click at [1130, 367] on button "View responses (1)" at bounding box center [1116, 372] width 135 height 24
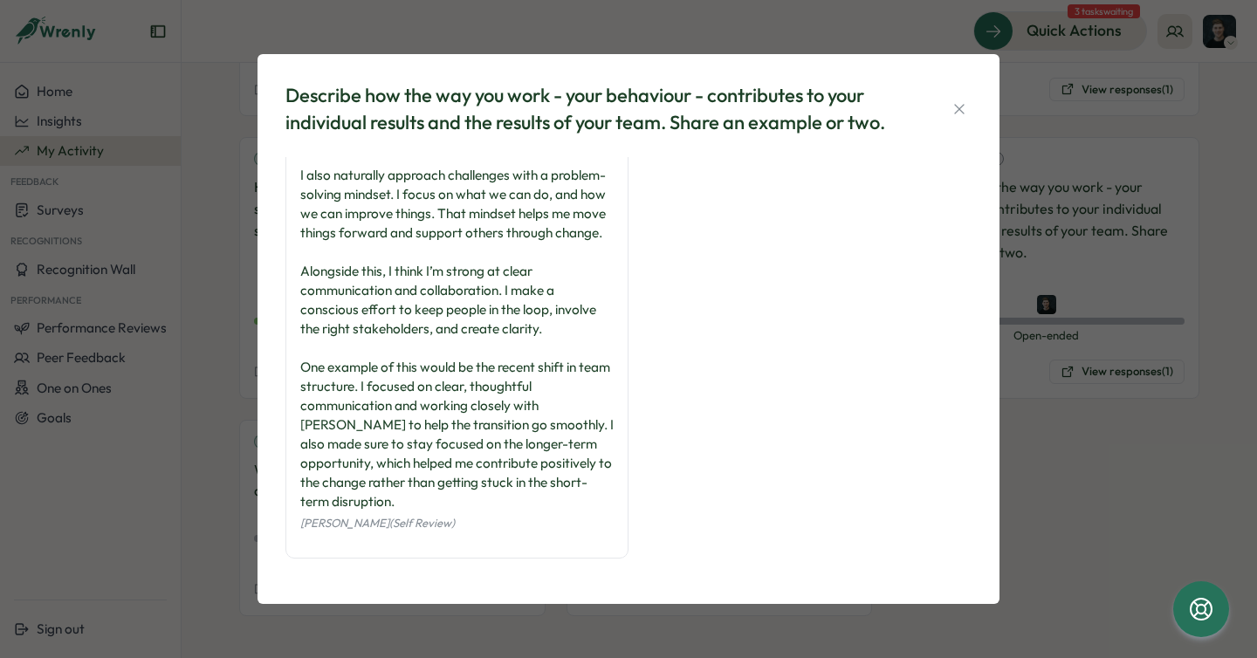
scroll to position [147, 0]
click at [471, 252] on div "I try to lead with empathy and compassion, which I believe/hope helps create a …" at bounding box center [456, 271] width 313 height 480
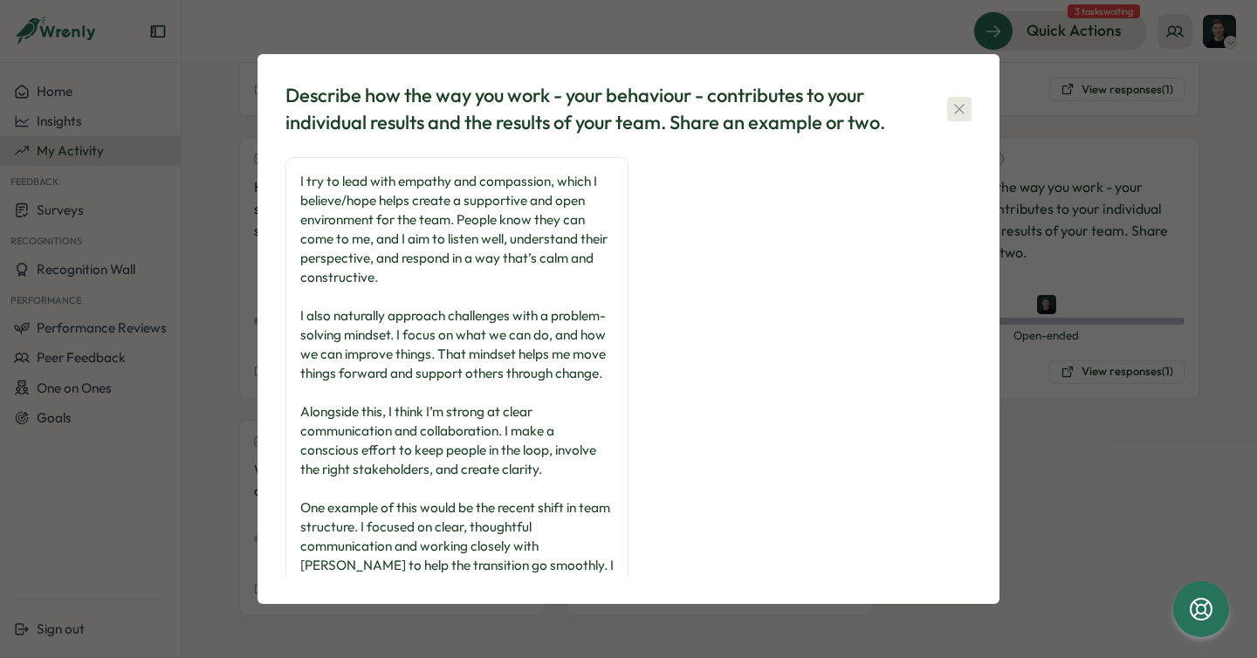
click at [958, 117] on icon "button" at bounding box center [959, 108] width 17 height 17
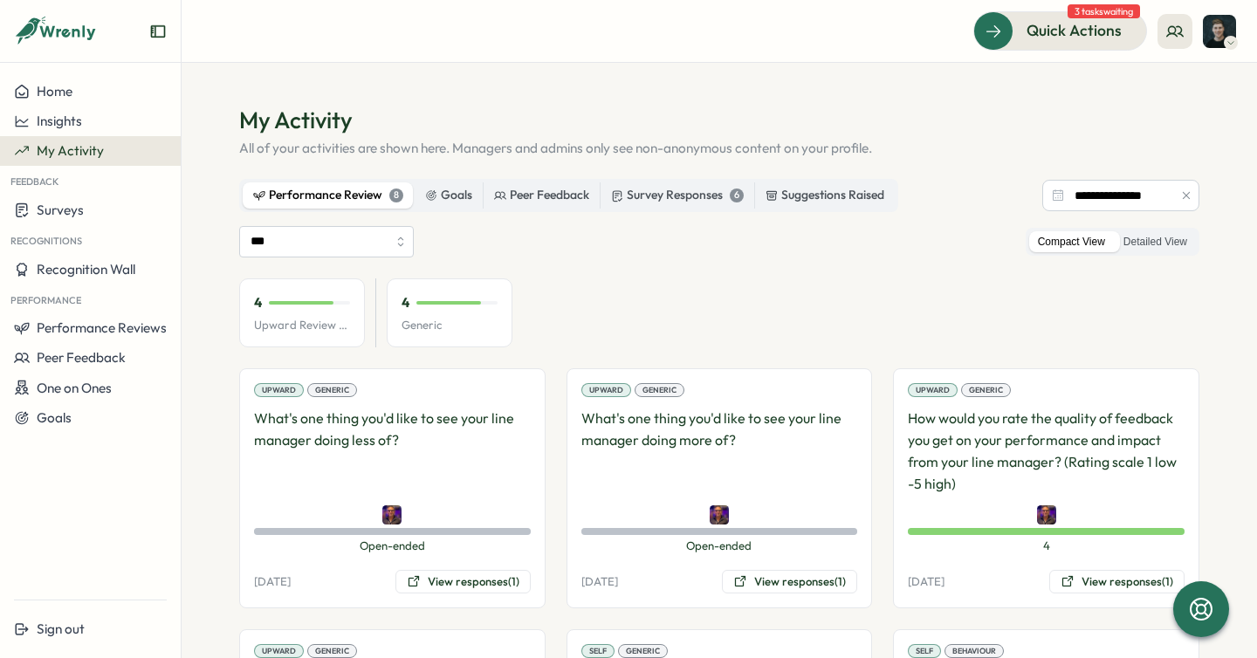
click at [684, 306] on div "4 Upward Review Avg 4 Generic" at bounding box center [719, 313] width 960 height 70
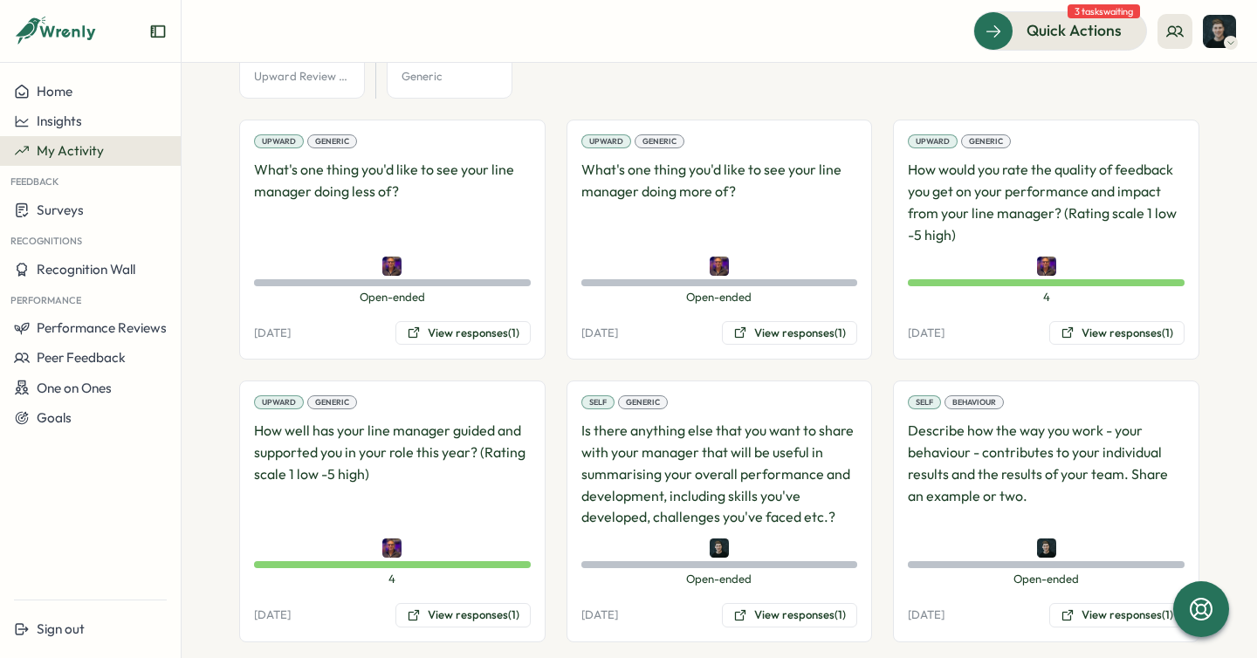
scroll to position [492, 0]
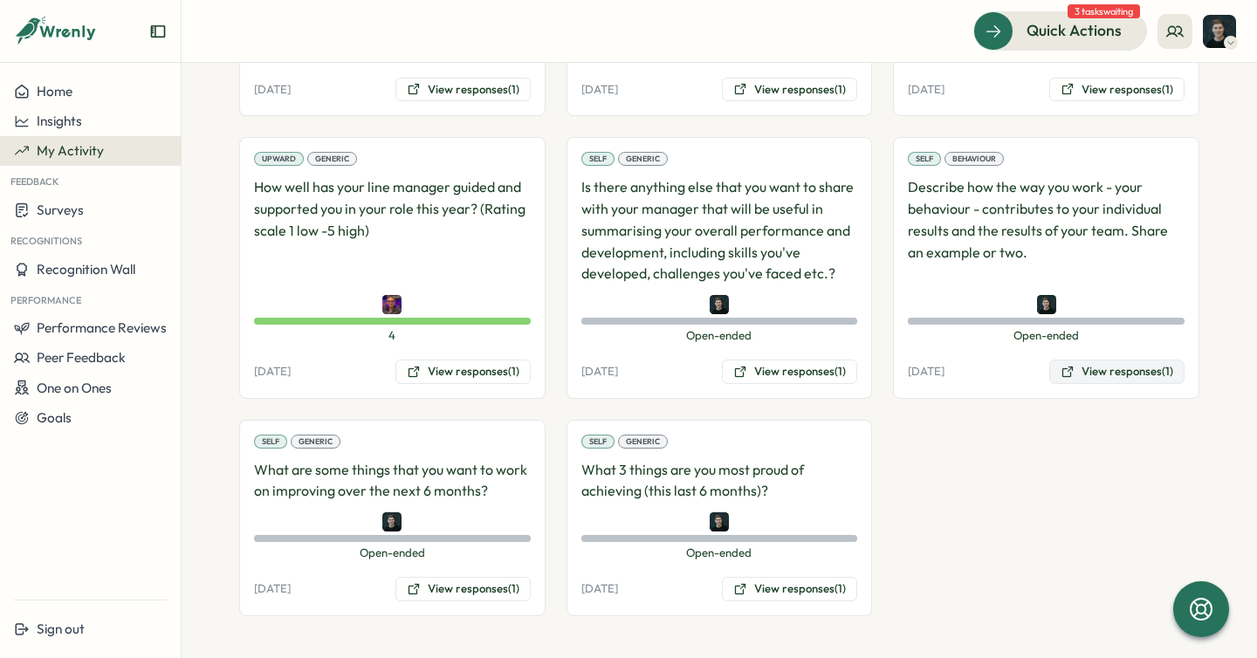
click at [1102, 382] on button "View responses (1)" at bounding box center [1116, 372] width 135 height 24
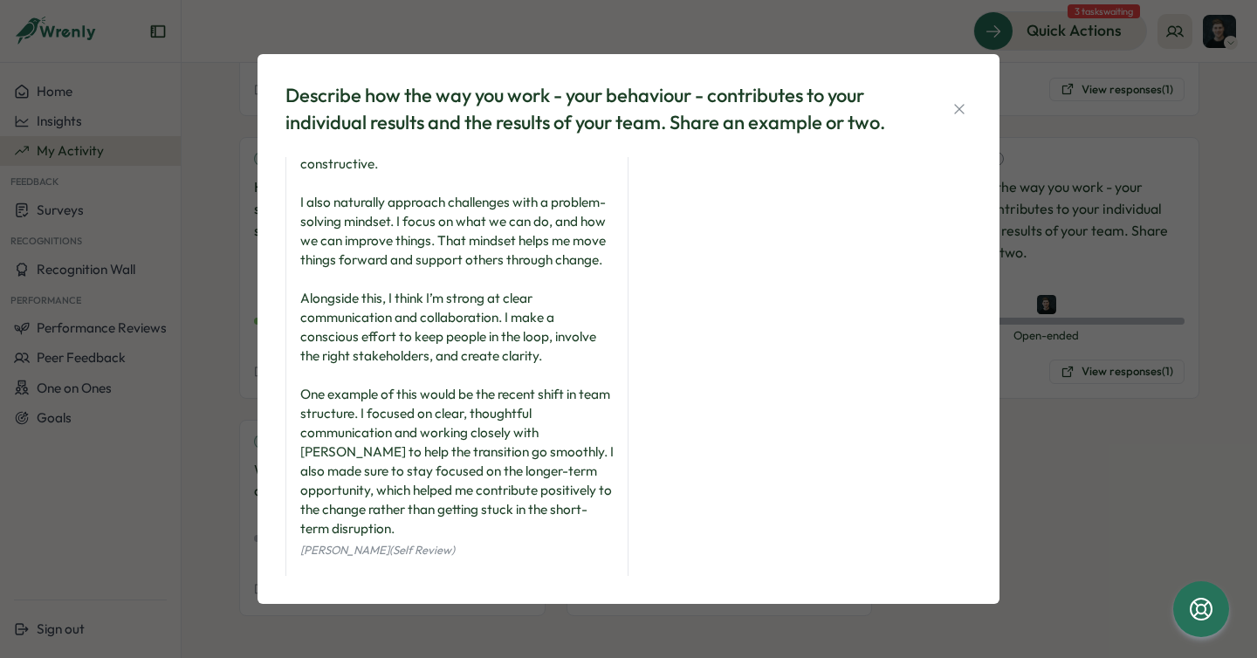
scroll to position [120, 0]
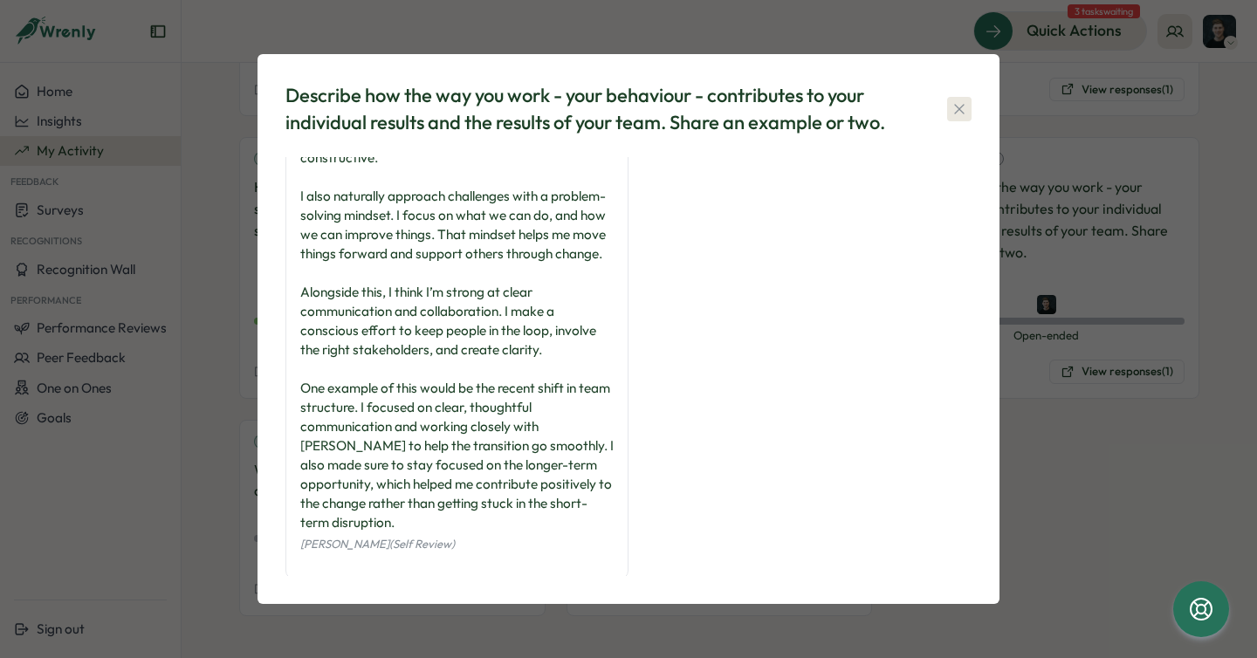
click at [964, 109] on icon "button" at bounding box center [959, 108] width 17 height 17
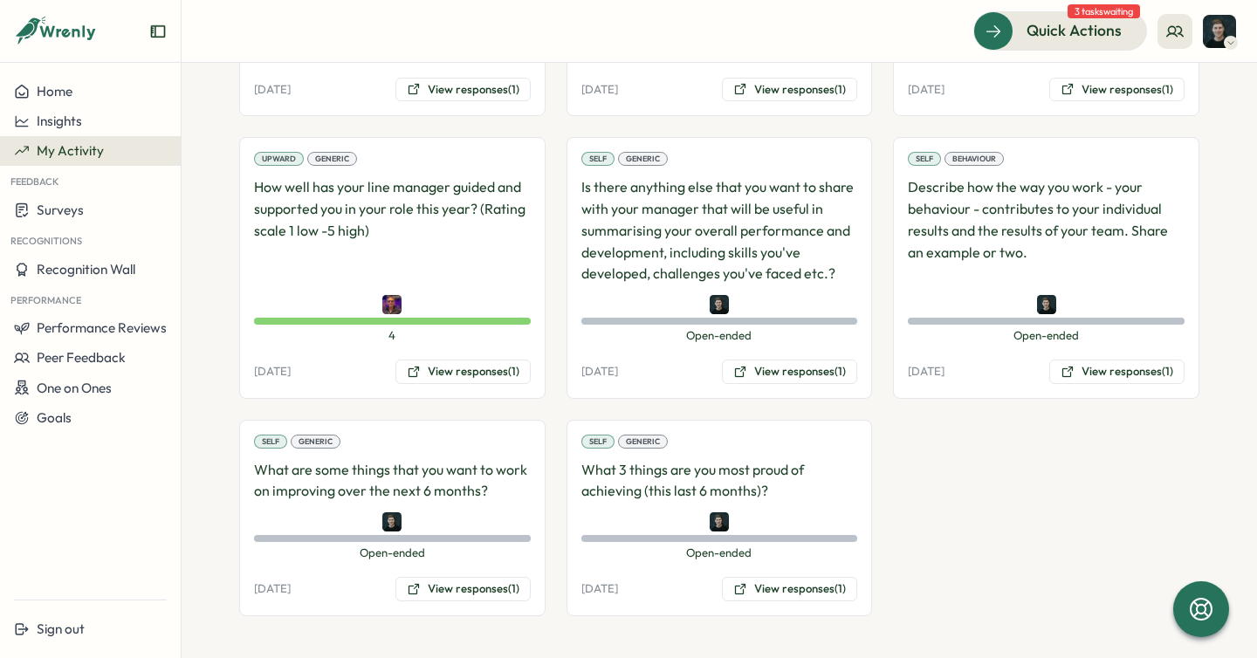
click at [1076, 598] on div "Upward Generic What's one thing you'd like to see your line manager doing less …" at bounding box center [719, 245] width 960 height 739
click at [1047, 517] on div "Upward Generic What's one thing you'd like to see your line manager doing less …" at bounding box center [719, 245] width 960 height 739
click at [1037, 522] on div "Upward Generic What's one thing you'd like to see your line manager doing less …" at bounding box center [719, 245] width 960 height 739
click at [779, 591] on button "View responses (1)" at bounding box center [789, 589] width 135 height 24
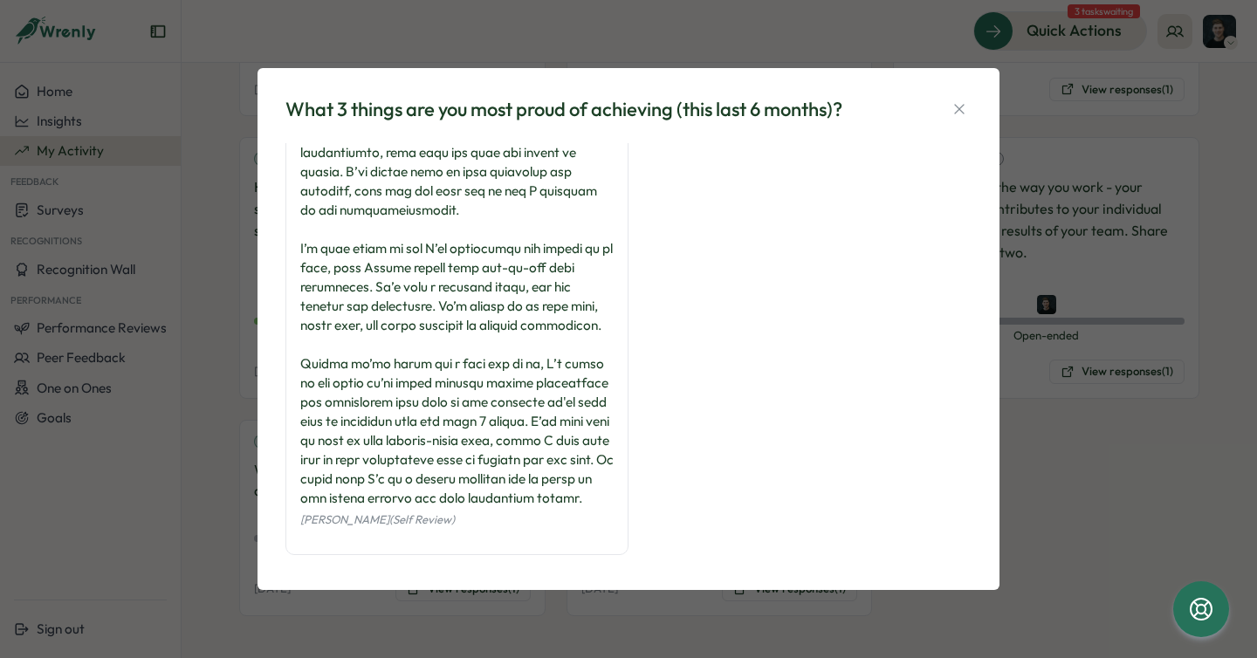
scroll to position [140, 0]
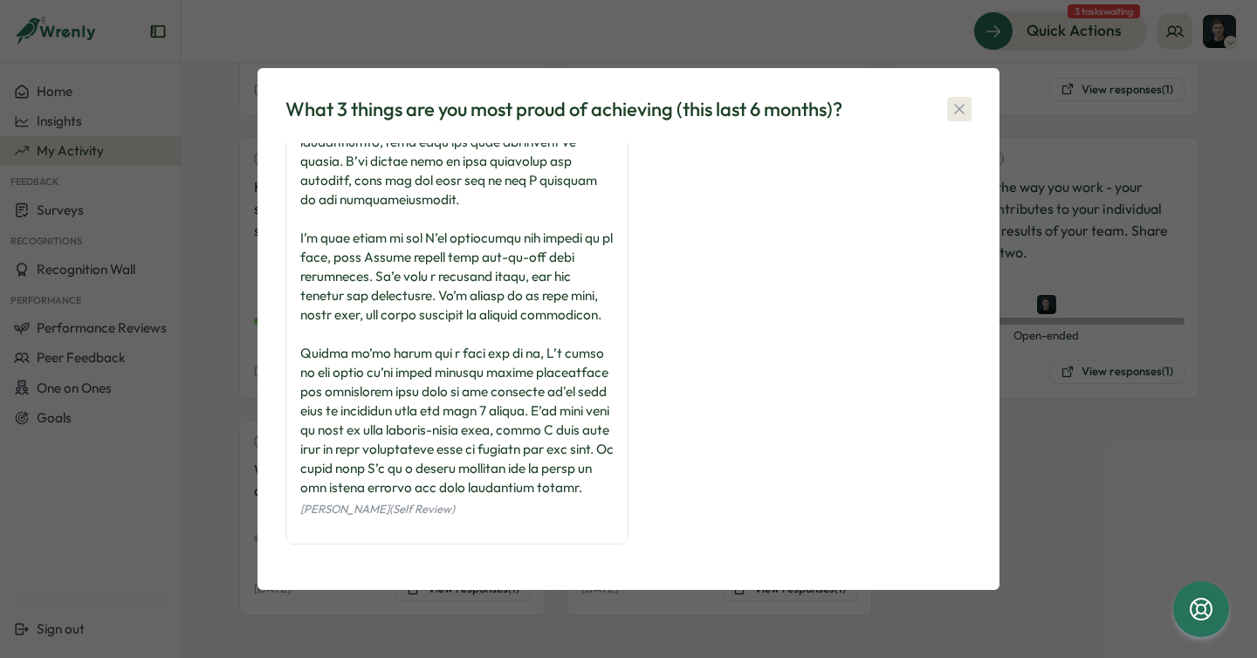
click at [957, 105] on icon "button" at bounding box center [959, 108] width 17 height 17
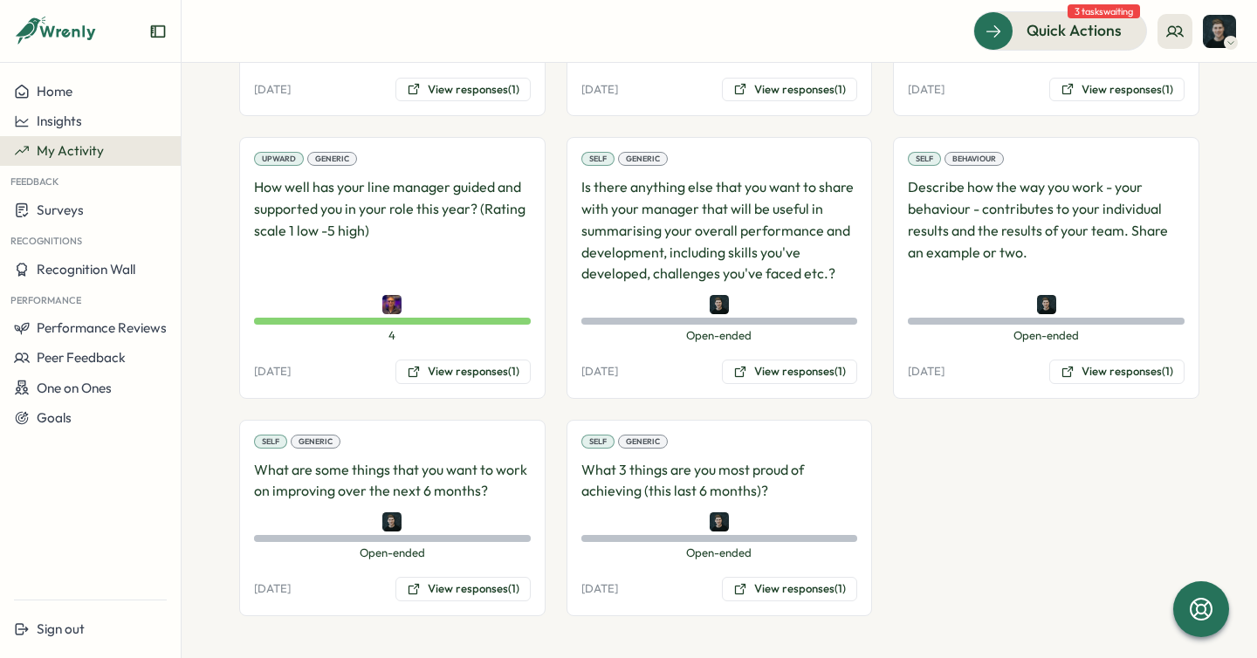
click at [874, 174] on div "Upward Generic What's one thing you'd like to see your line manager doing less …" at bounding box center [719, 245] width 960 height 739
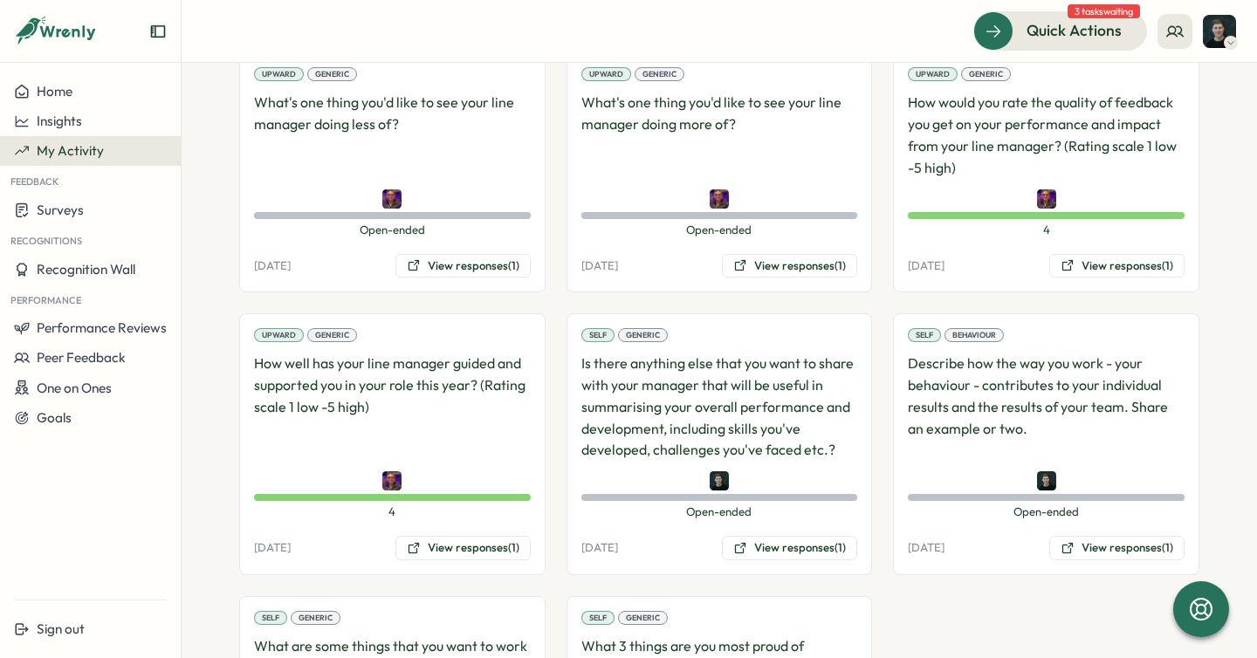
scroll to position [285, 0]
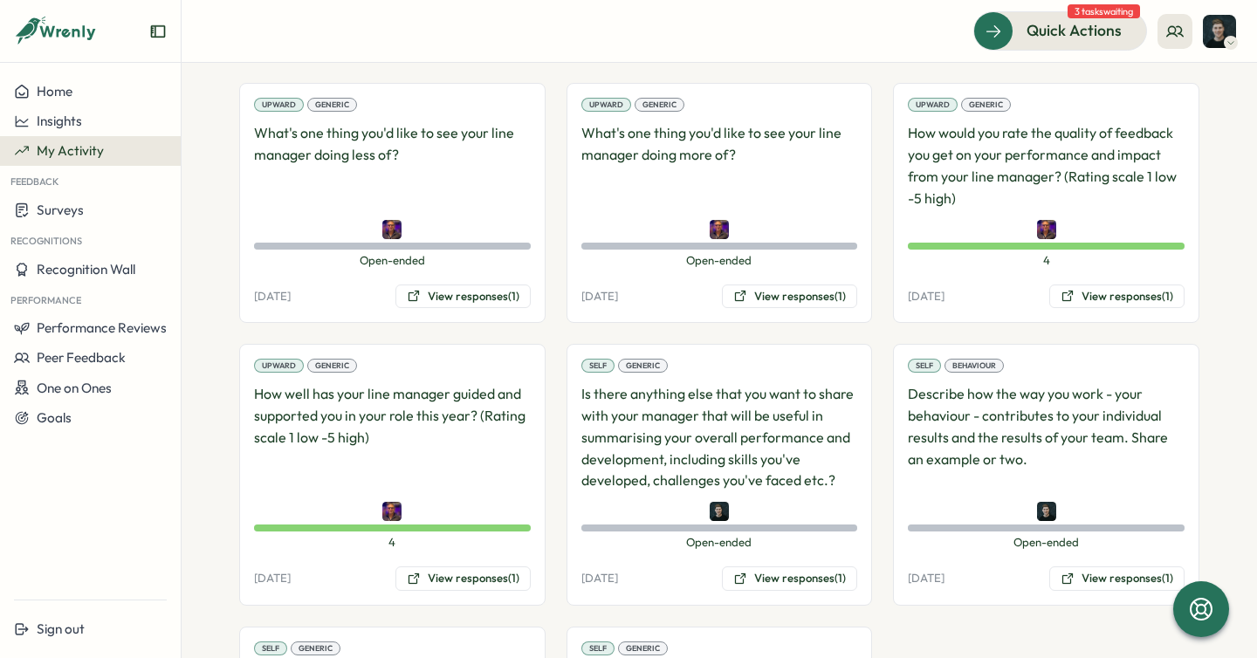
click at [876, 192] on div "Upward Generic What's one thing you'd like to see your line manager doing less …" at bounding box center [719, 452] width 960 height 739
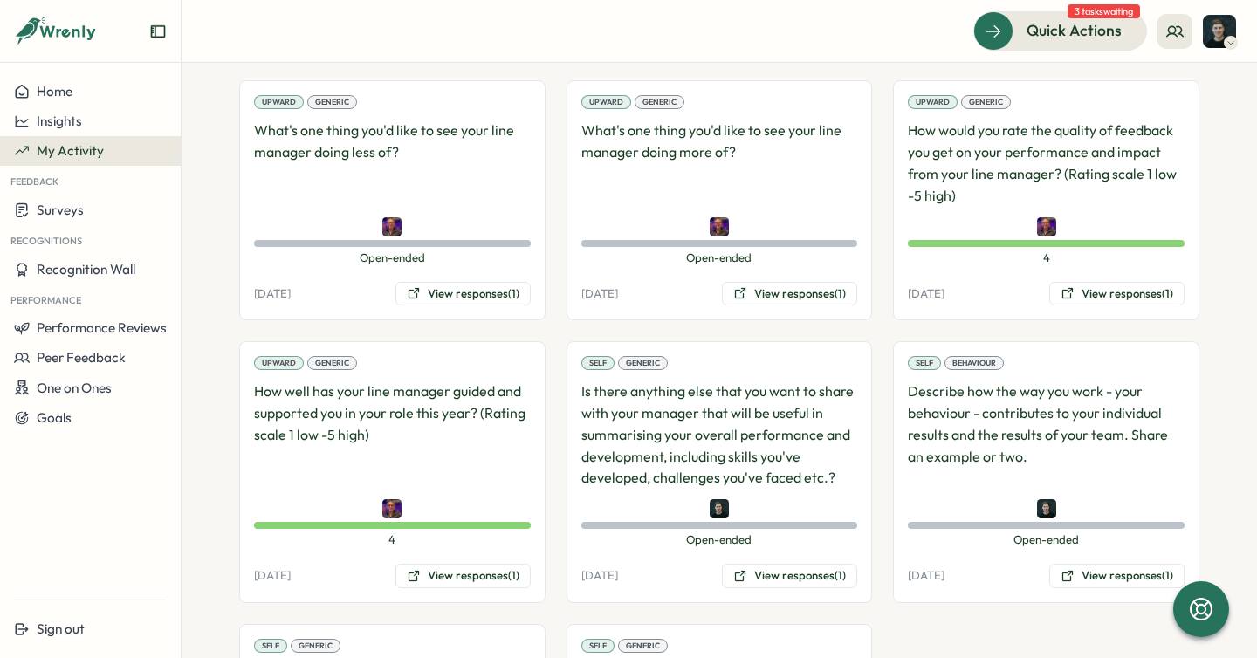
scroll to position [287, 0]
click at [546, 195] on div "Upward Generic What's one thing you'd like to see your line manager doing less …" at bounding box center [719, 450] width 960 height 739
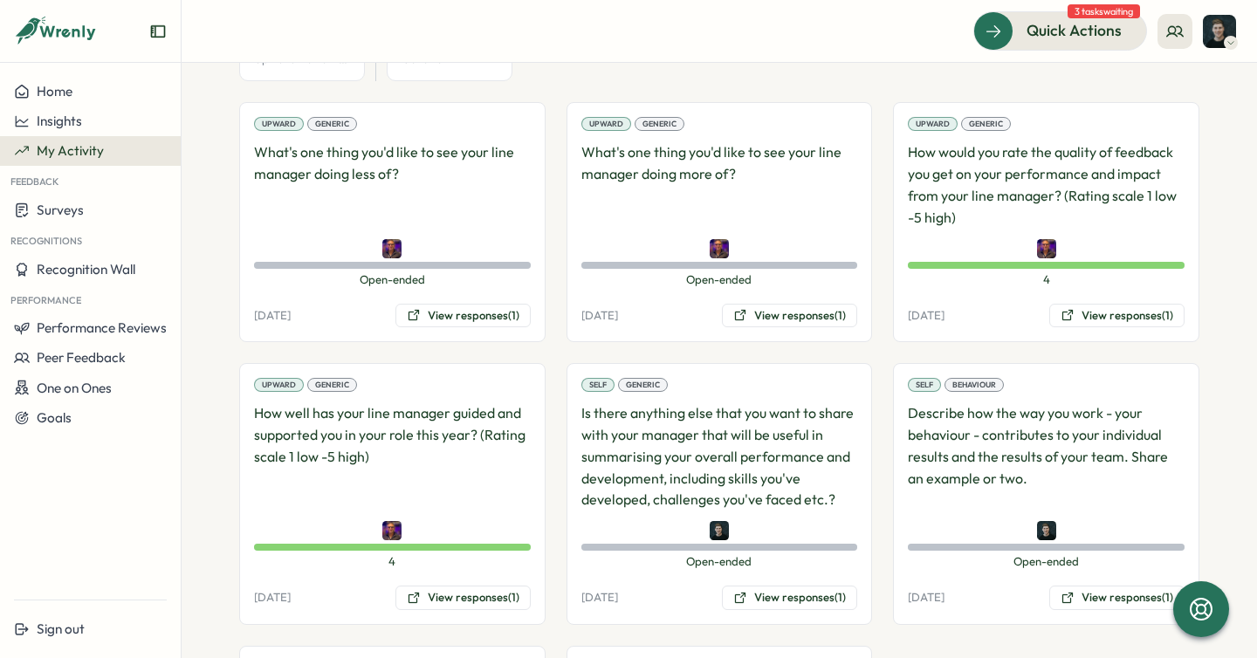
scroll to position [299, 0]
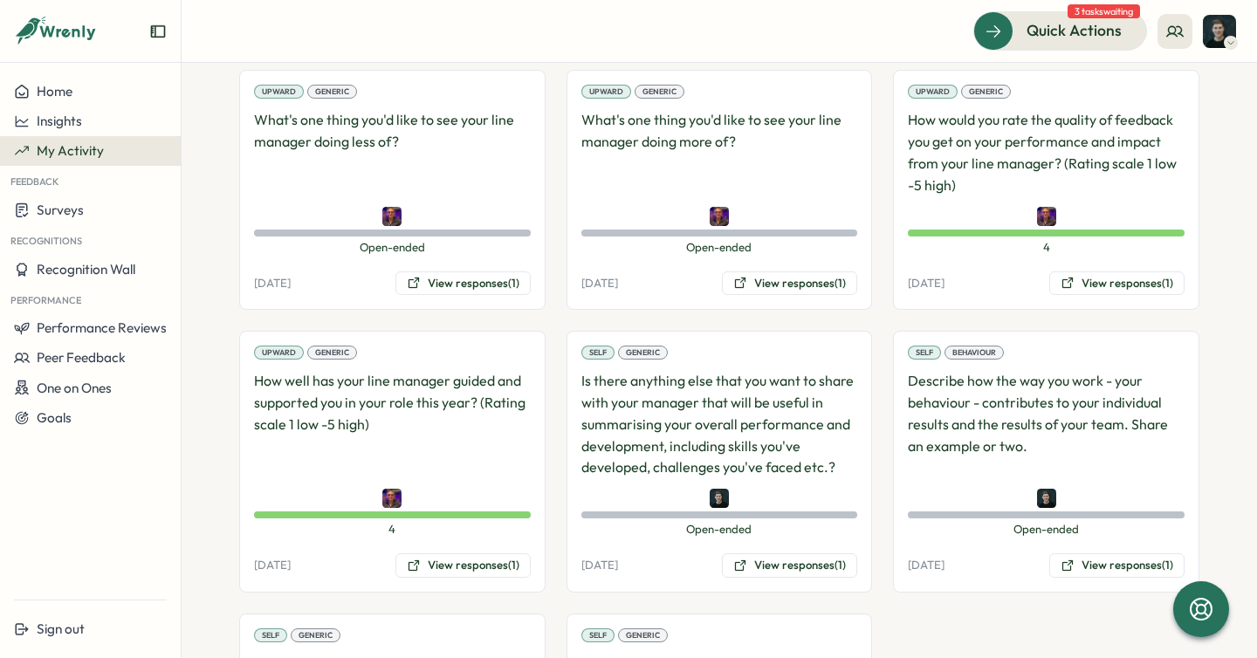
click at [875, 175] on div "Upward Generic What's one thing you'd like to see your line manager doing less …" at bounding box center [719, 439] width 960 height 739
click at [875, 168] on div "Upward Generic What's one thing you'd like to see your line manager doing less …" at bounding box center [719, 439] width 960 height 739
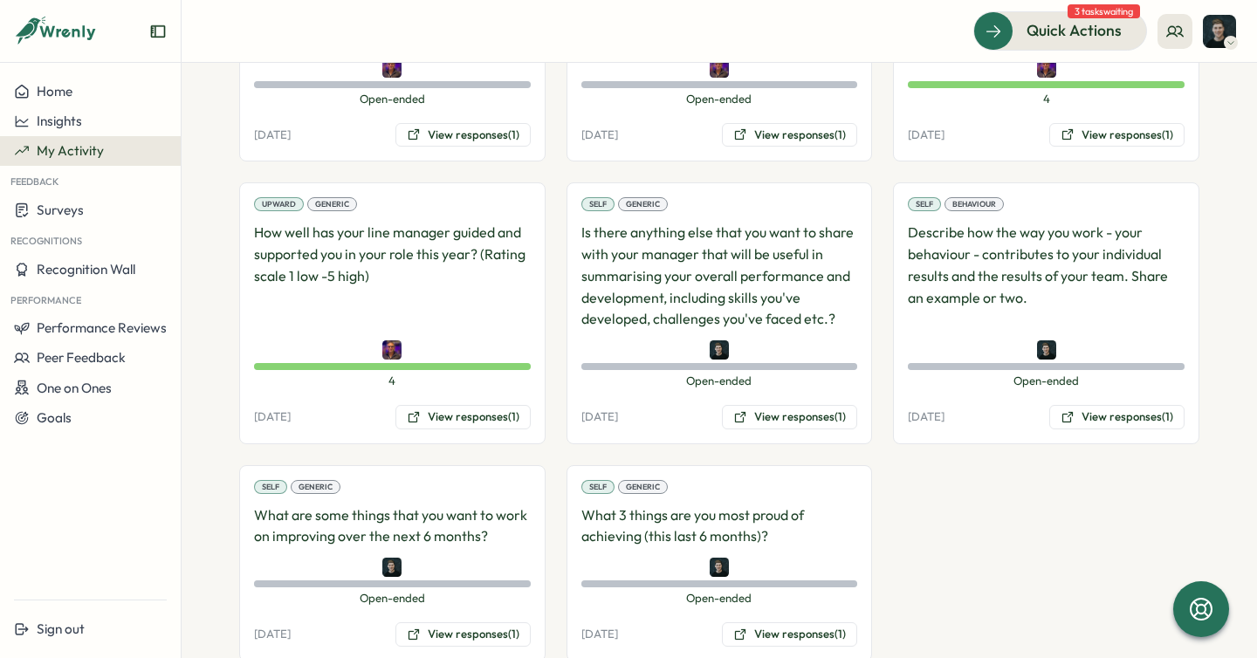
scroll to position [492, 0]
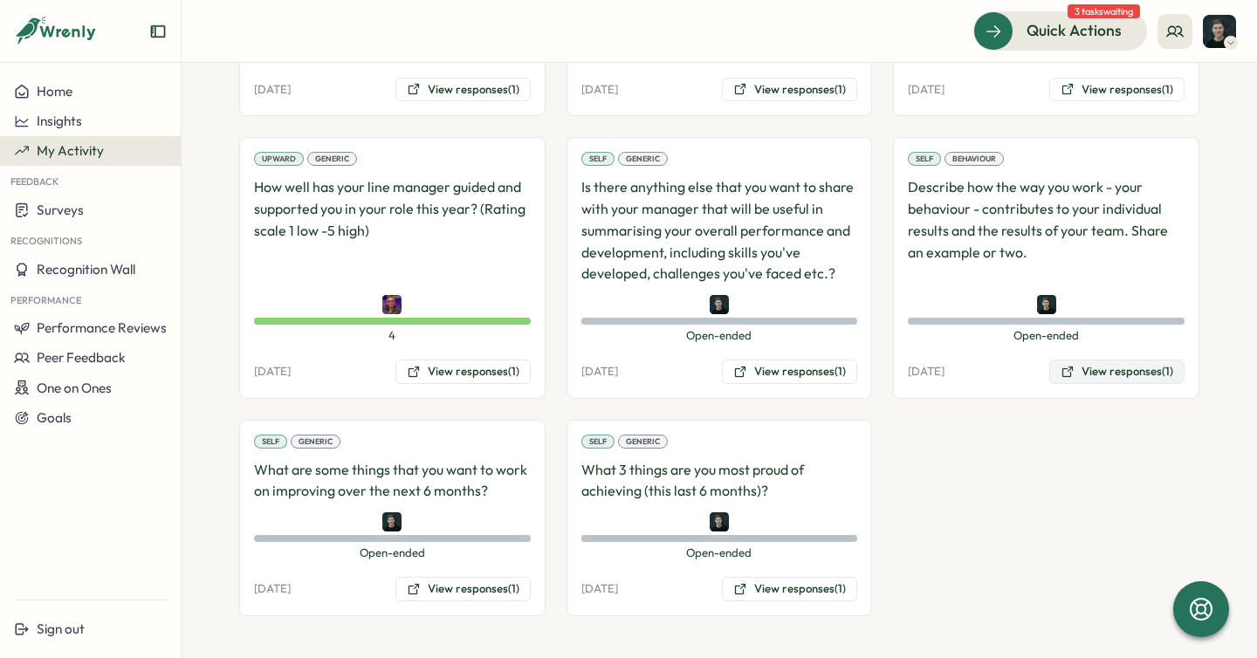
click at [1111, 363] on button "View responses (1)" at bounding box center [1116, 372] width 135 height 24
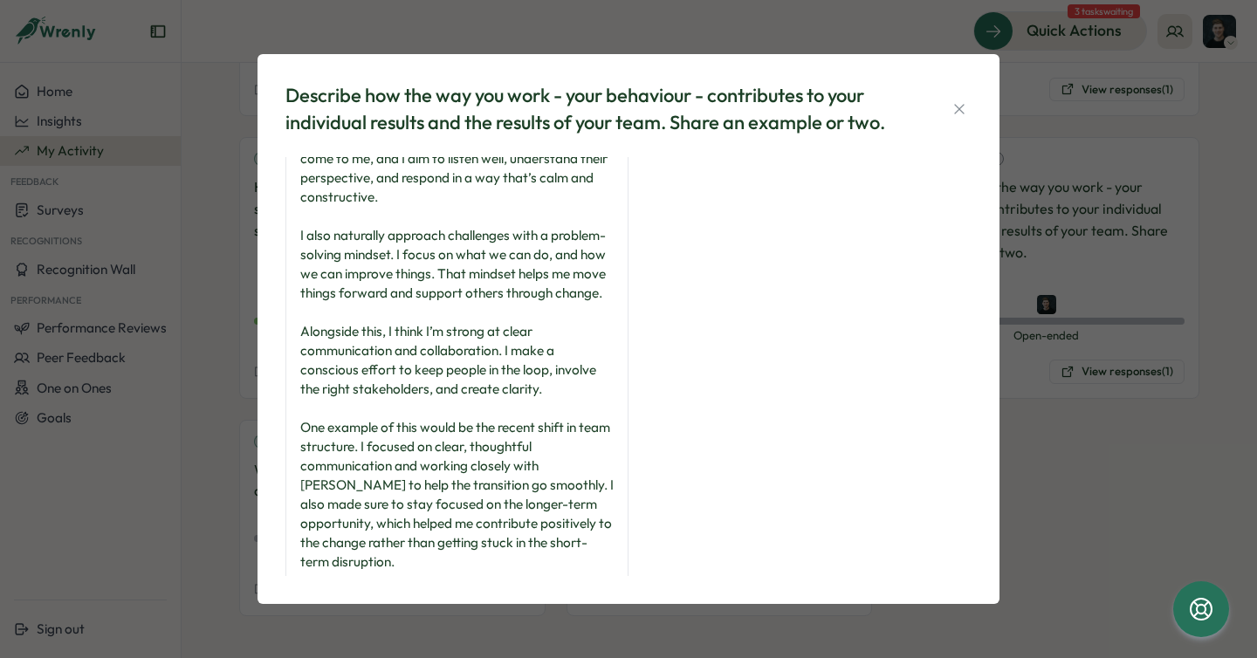
scroll to position [0, 0]
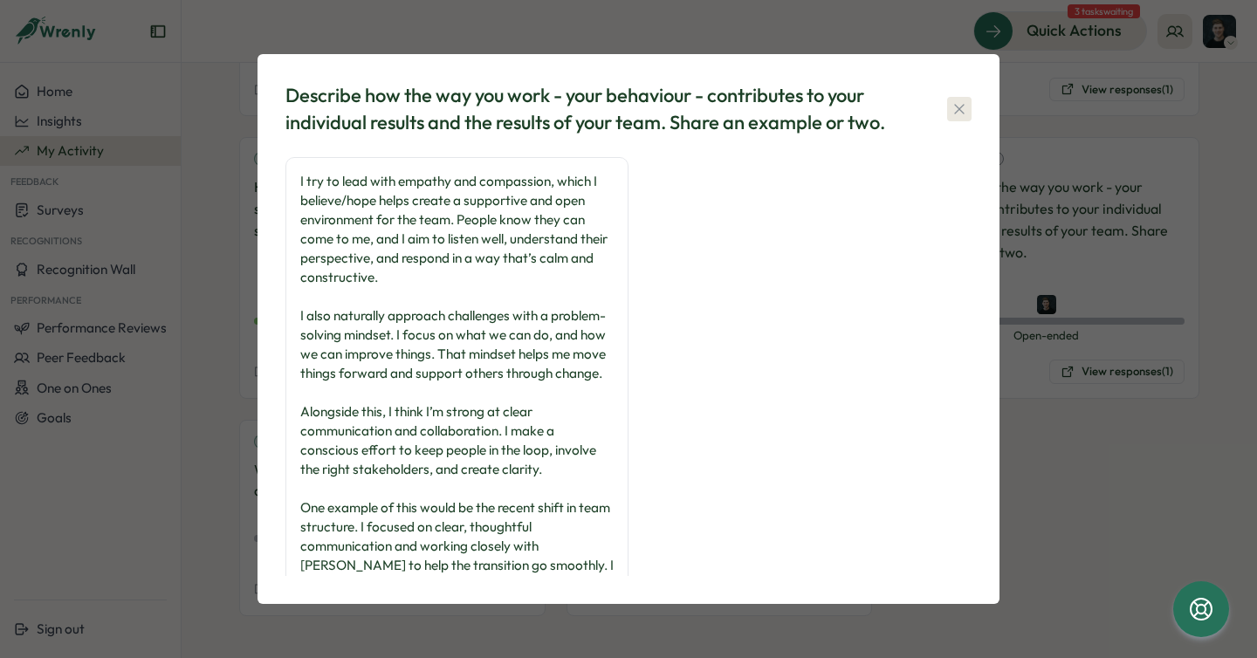
click at [959, 104] on icon "button" at bounding box center [959, 108] width 17 height 17
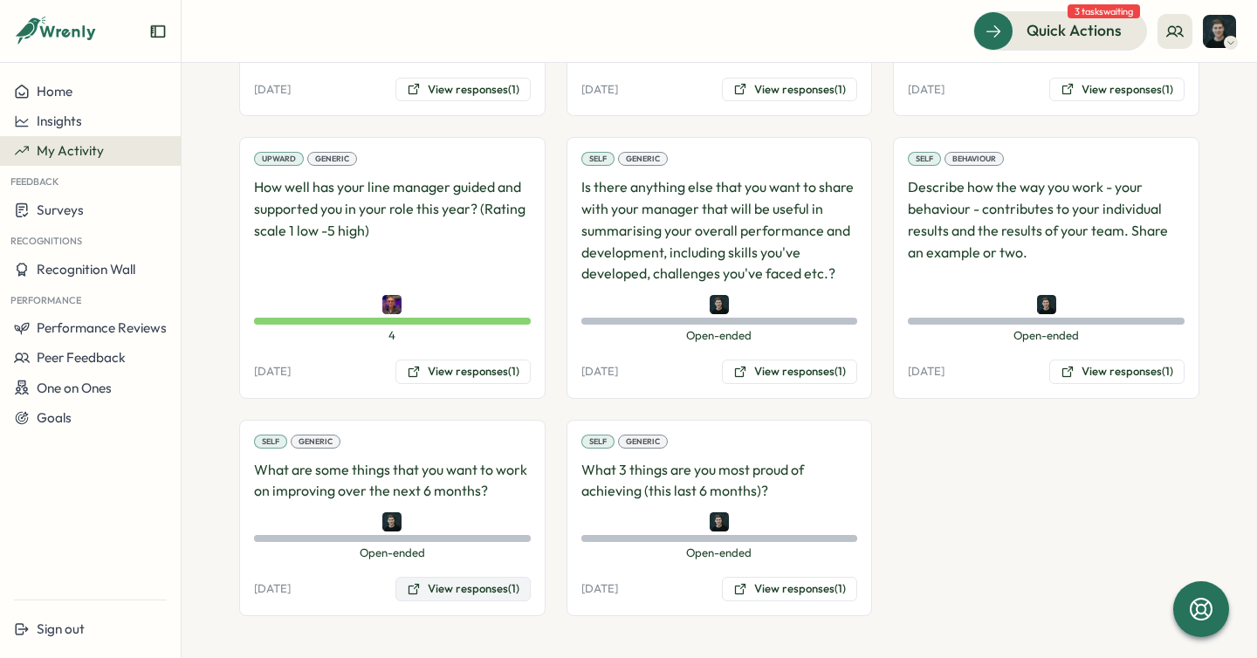
click at [484, 594] on button "View responses (1)" at bounding box center [462, 589] width 135 height 24
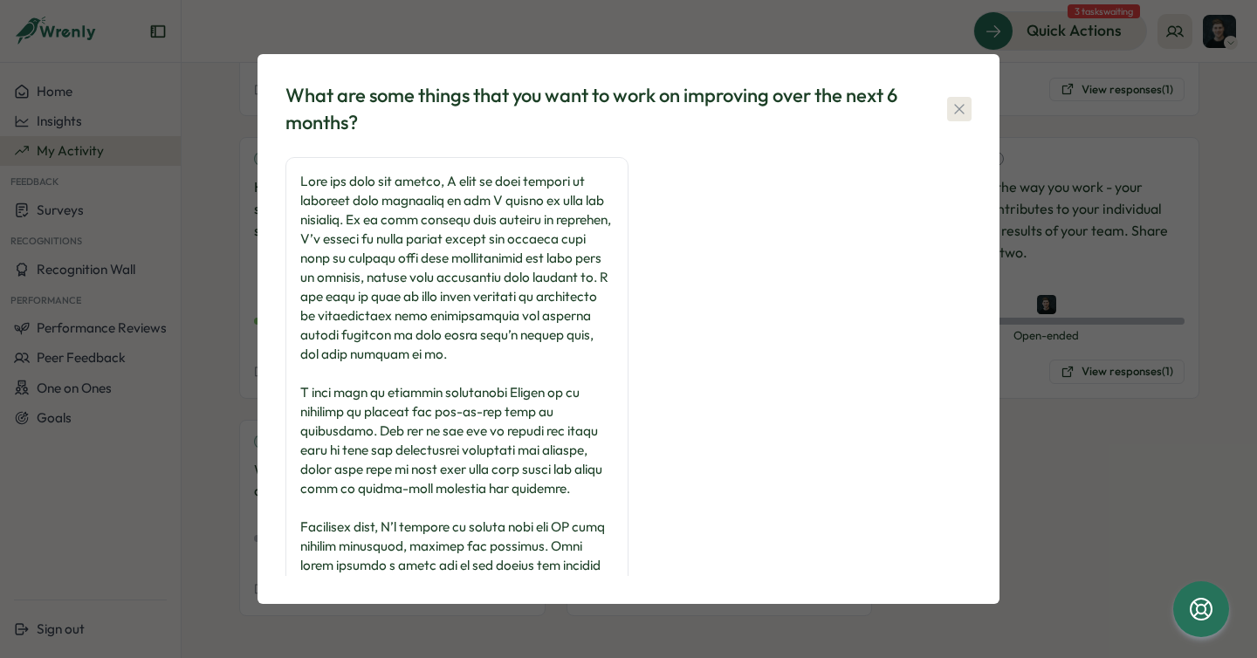
click at [964, 100] on icon "button" at bounding box center [959, 108] width 17 height 17
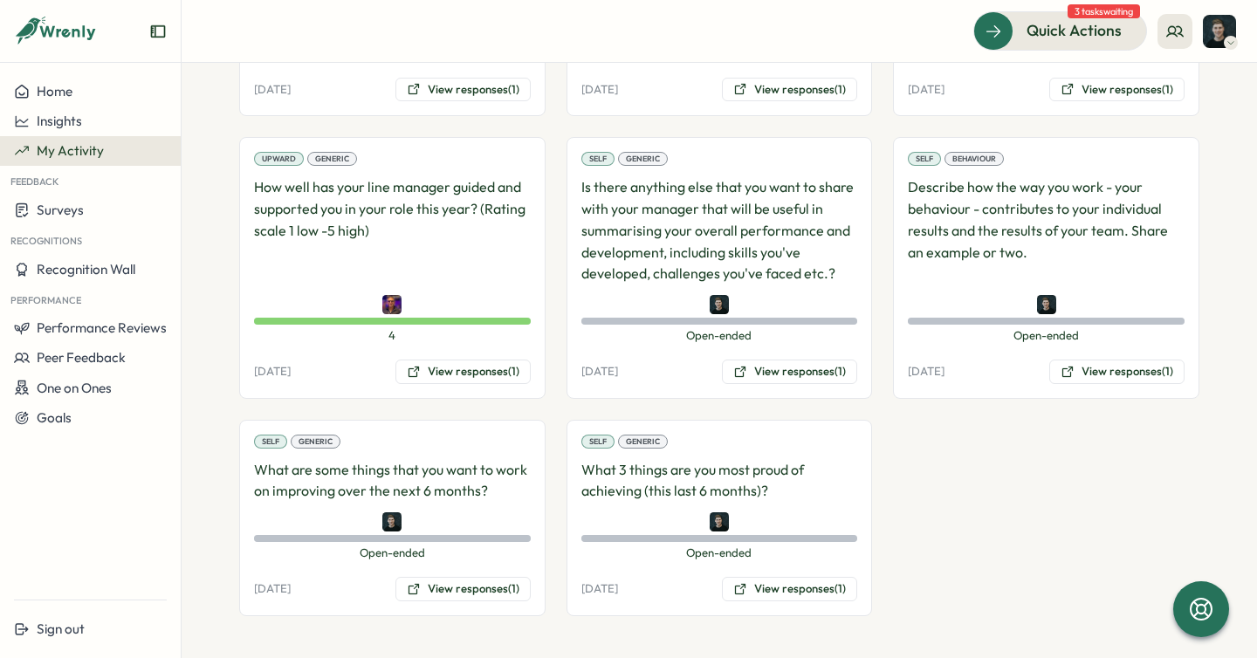
click at [873, 252] on div "Upward Generic What's one thing you'd like to see your line manager doing less …" at bounding box center [719, 245] width 960 height 739
click at [876, 242] on div "Upward Generic What's one thing you'd like to see your line manager doing less …" at bounding box center [719, 245] width 960 height 739
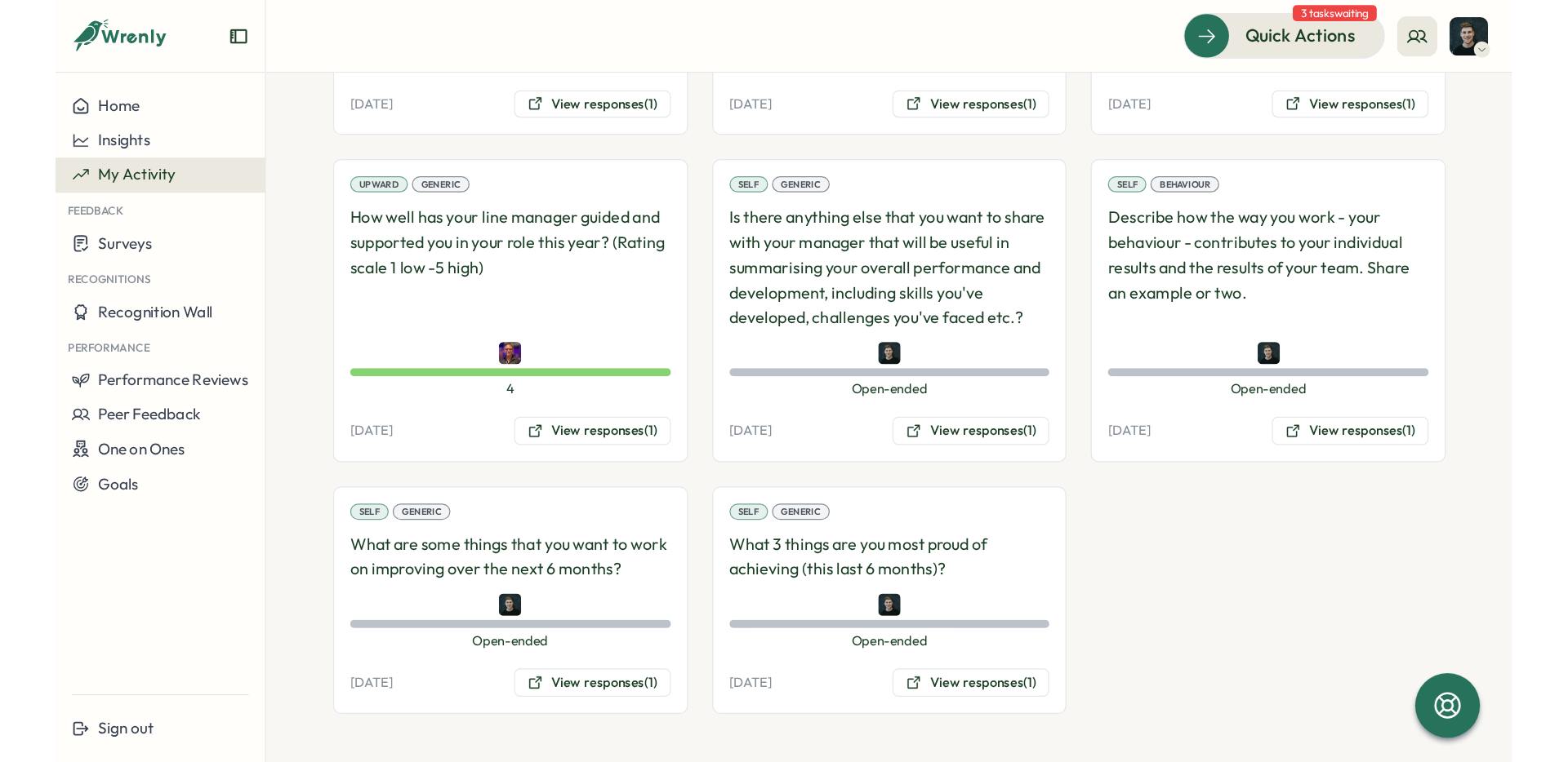
scroll to position [313, 0]
